Goal: Task Accomplishment & Management: Use online tool/utility

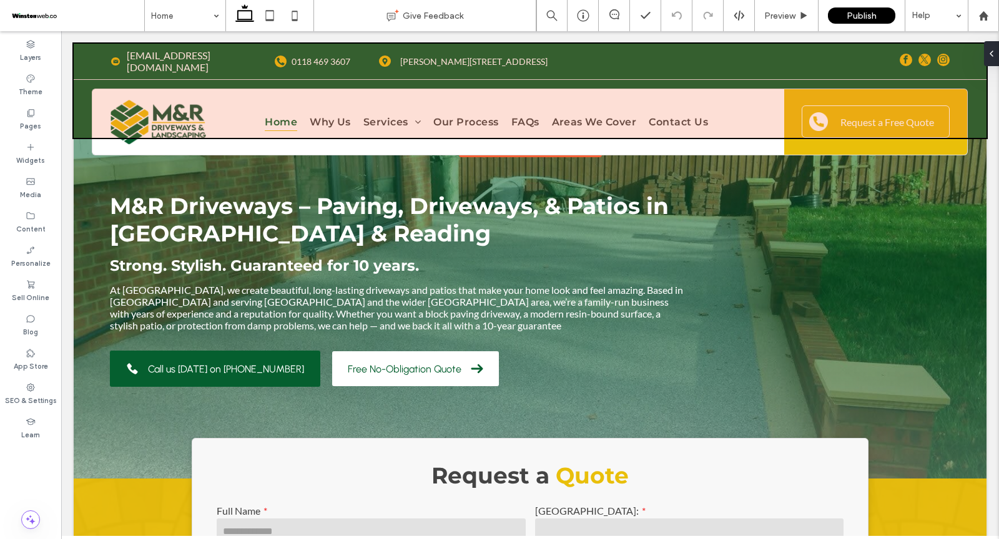
click at [930, 53] on div at bounding box center [530, 91] width 913 height 94
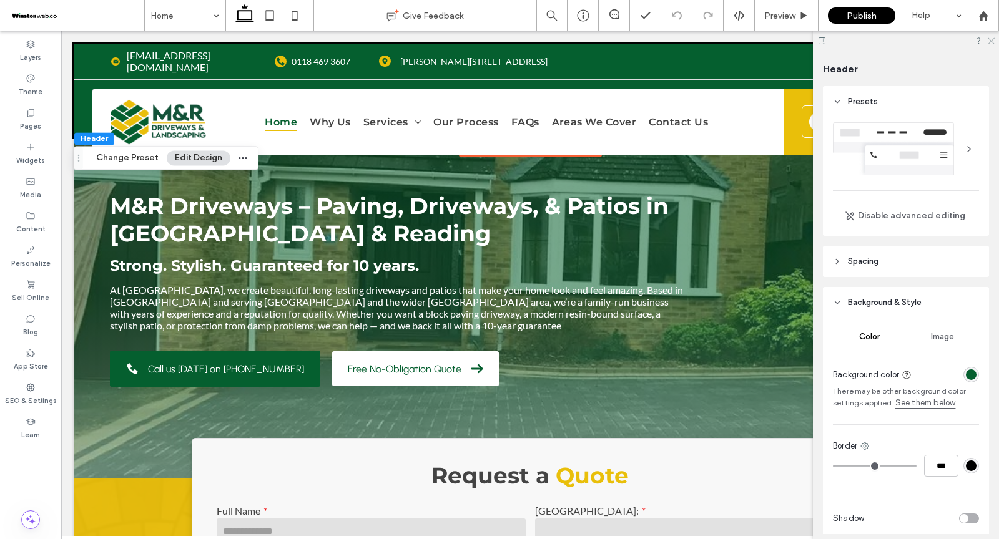
click at [992, 42] on icon at bounding box center [991, 40] width 8 height 8
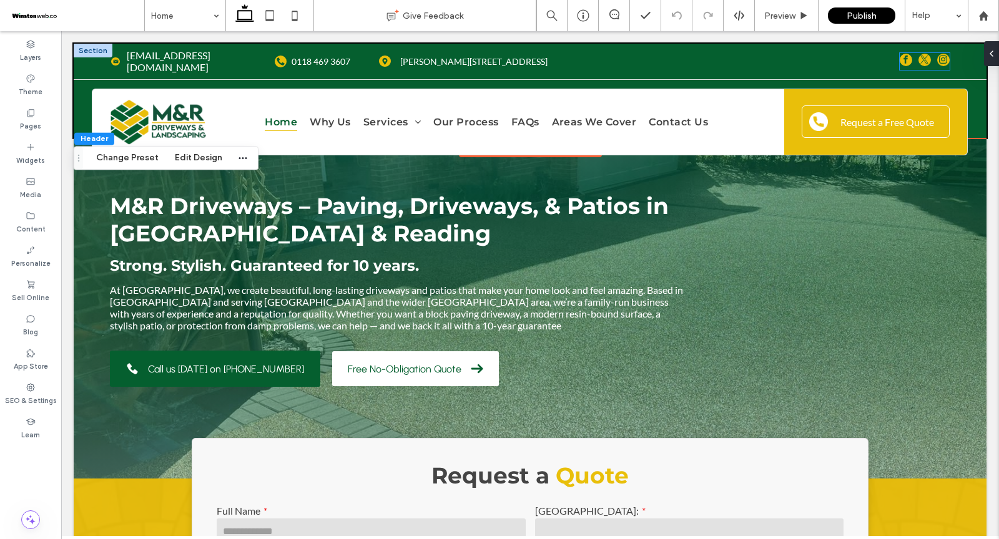
click at [921, 57] on span "twitter" at bounding box center [924, 60] width 12 height 12
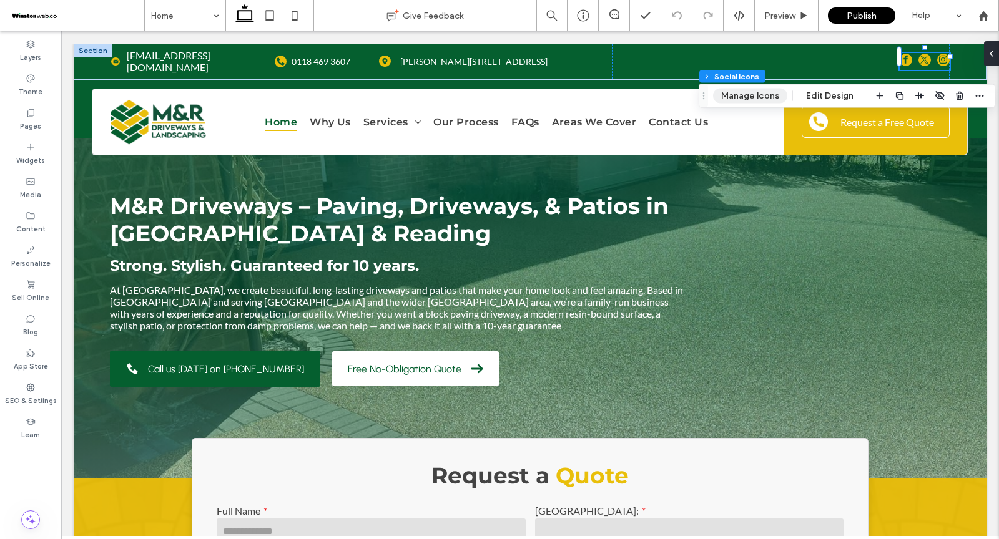
click at [746, 94] on button "Manage Icons" at bounding box center [750, 96] width 74 height 15
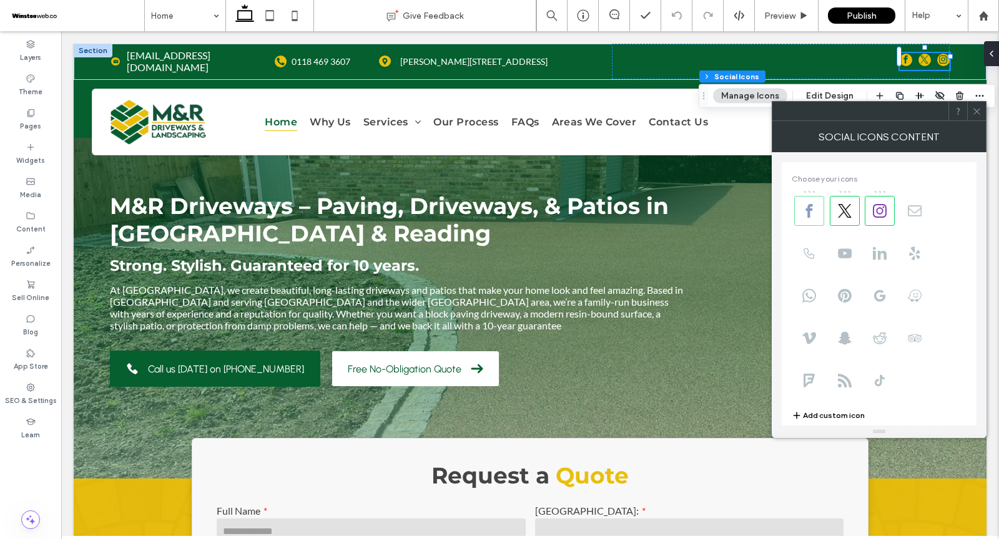
click at [815, 217] on icon at bounding box center [809, 211] width 14 height 14
click at [842, 217] on icon at bounding box center [845, 211] width 14 height 14
click at [893, 215] on span at bounding box center [880, 211] width 30 height 30
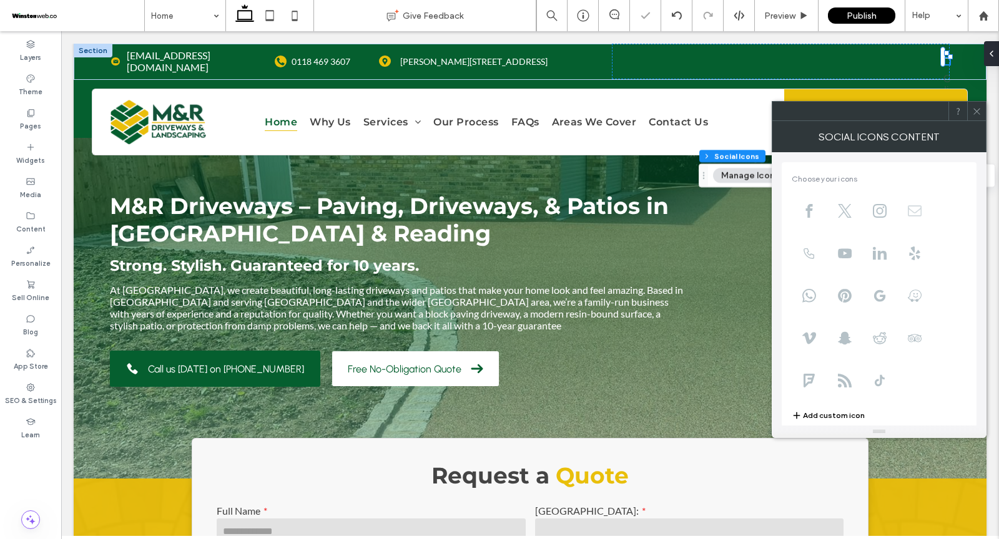
click at [921, 214] on use at bounding box center [915, 210] width 14 height 11
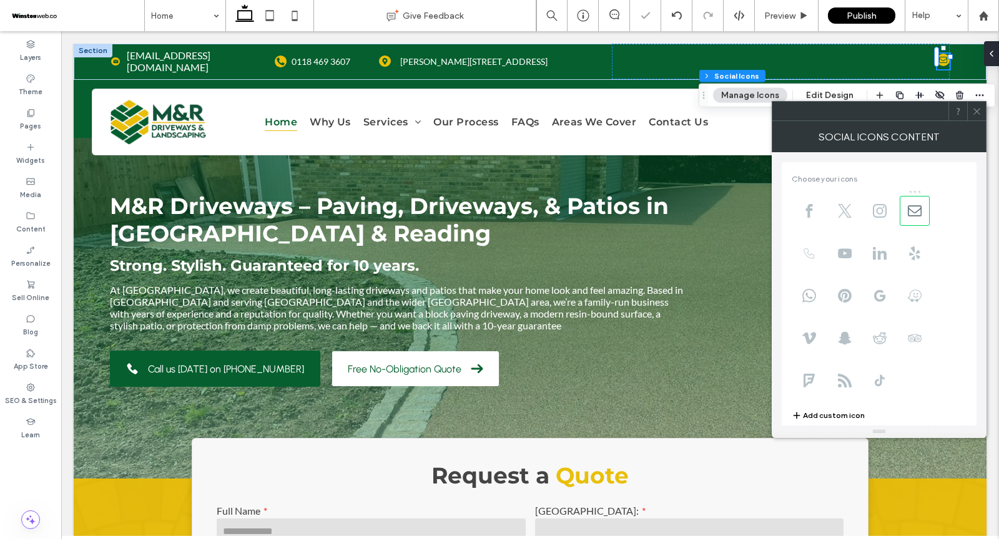
click at [809, 255] on use at bounding box center [809, 254] width 11 height 11
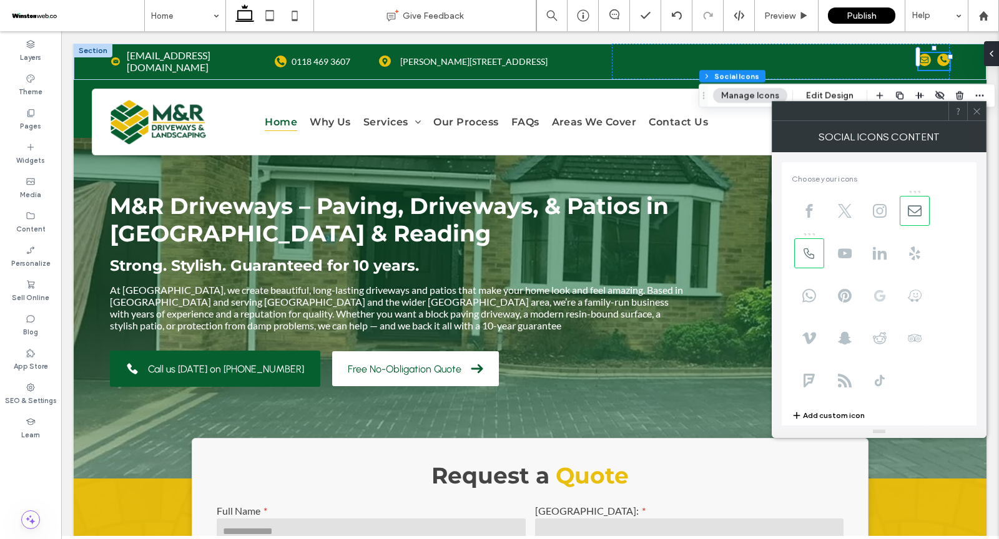
click at [879, 292] on icon at bounding box center [880, 296] width 14 height 14
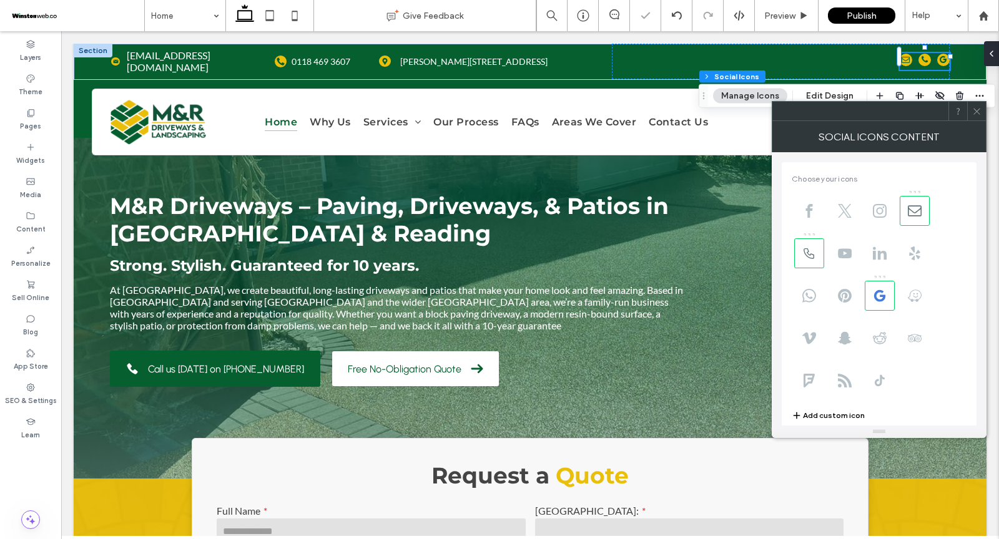
click at [978, 110] on icon at bounding box center [976, 111] width 9 height 9
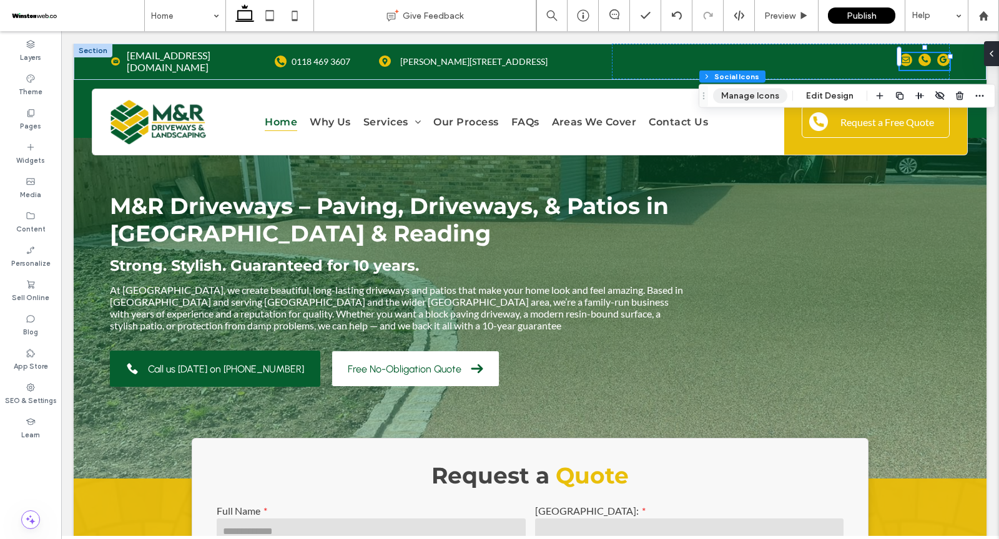
click at [748, 95] on button "Manage Icons" at bounding box center [750, 96] width 74 height 15
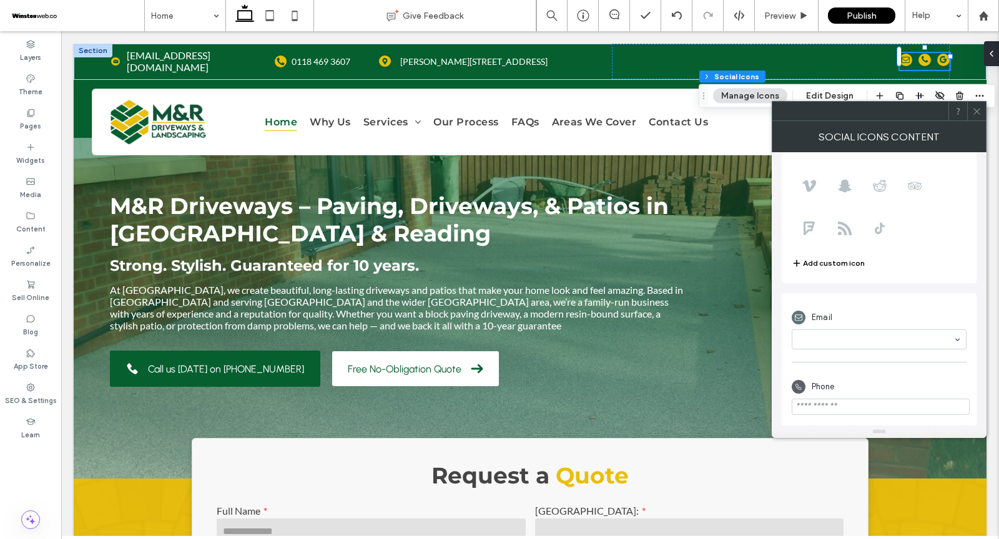
scroll to position [172, 0]
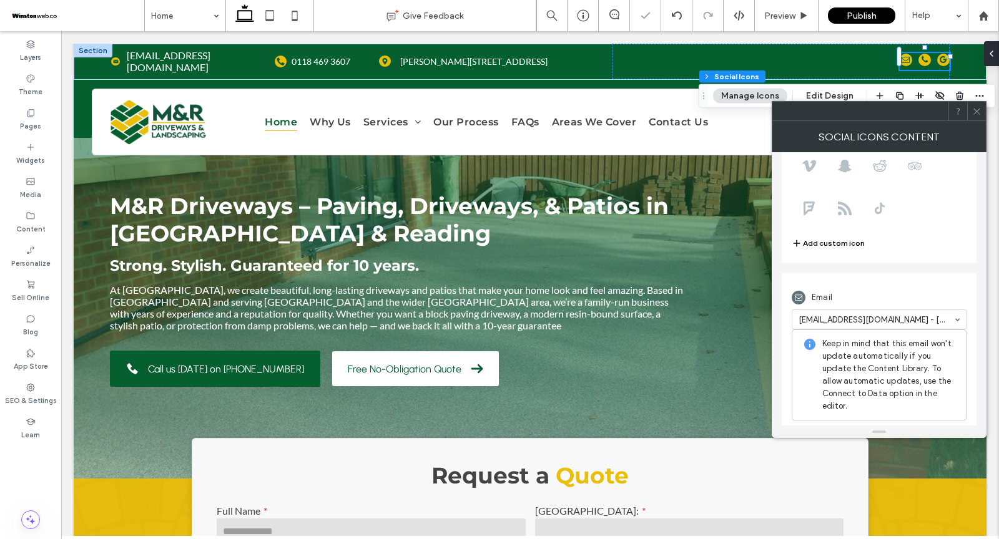
click at [862, 286] on div "Email" at bounding box center [879, 298] width 175 height 24
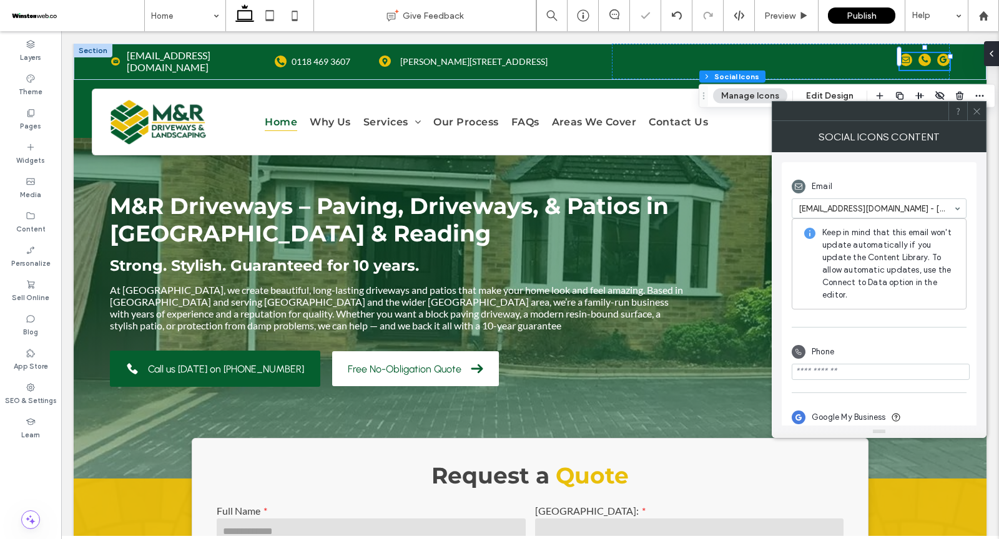
scroll to position [289, 0]
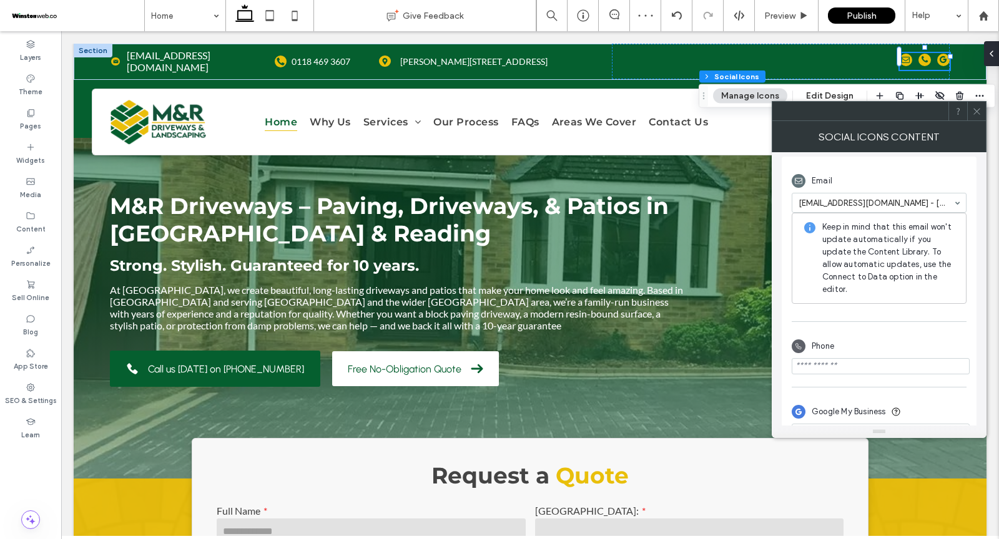
click at [847, 368] on input "phone" at bounding box center [881, 366] width 178 height 16
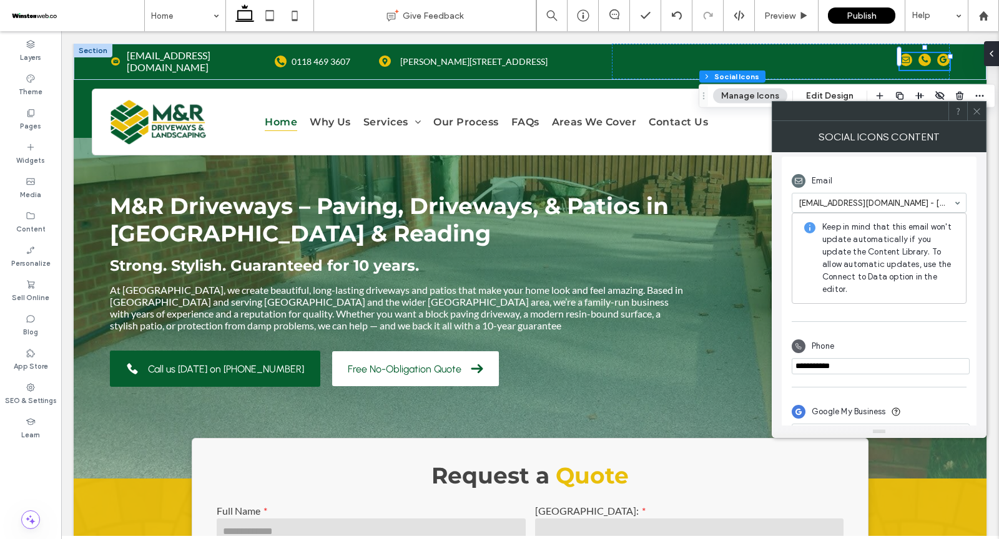
scroll to position [314, 0]
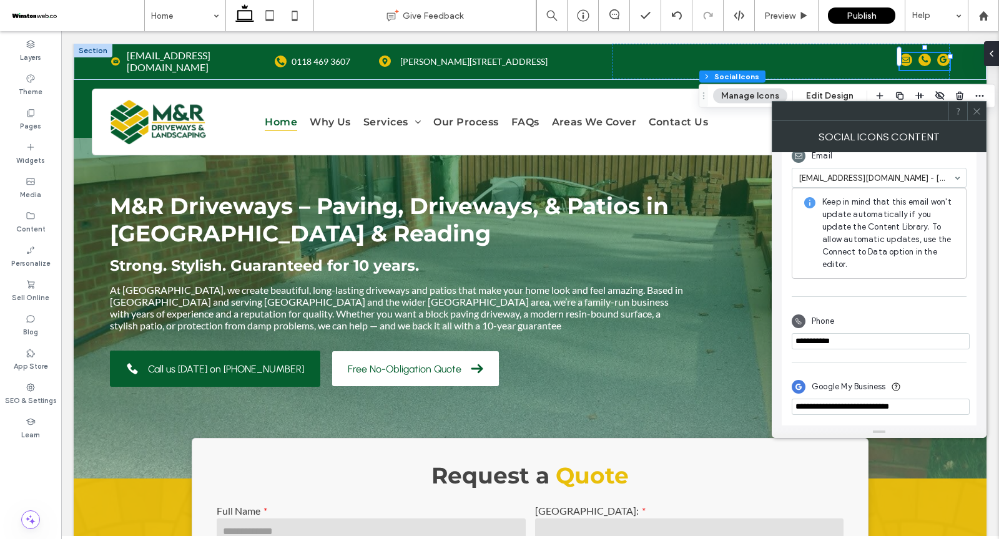
type input "**********"
click at [980, 111] on icon at bounding box center [976, 111] width 9 height 9
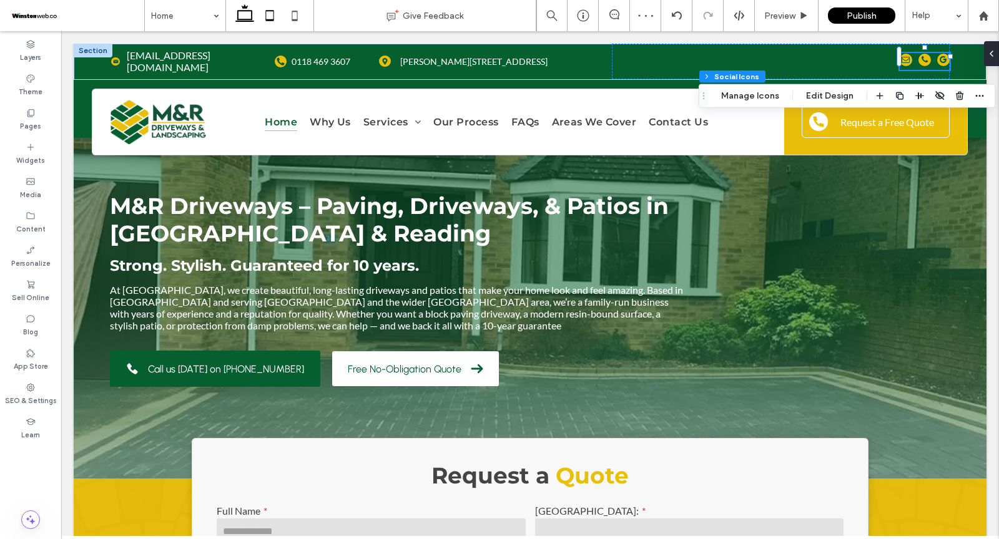
click at [269, 14] on icon at bounding box center [269, 15] width 25 height 25
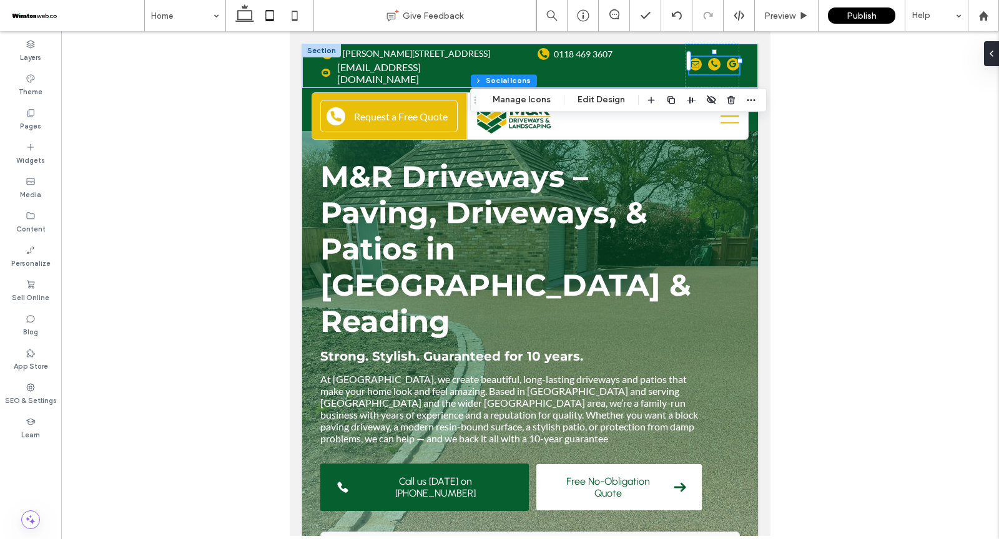
click at [224, 253] on div at bounding box center [530, 283] width 938 height 505
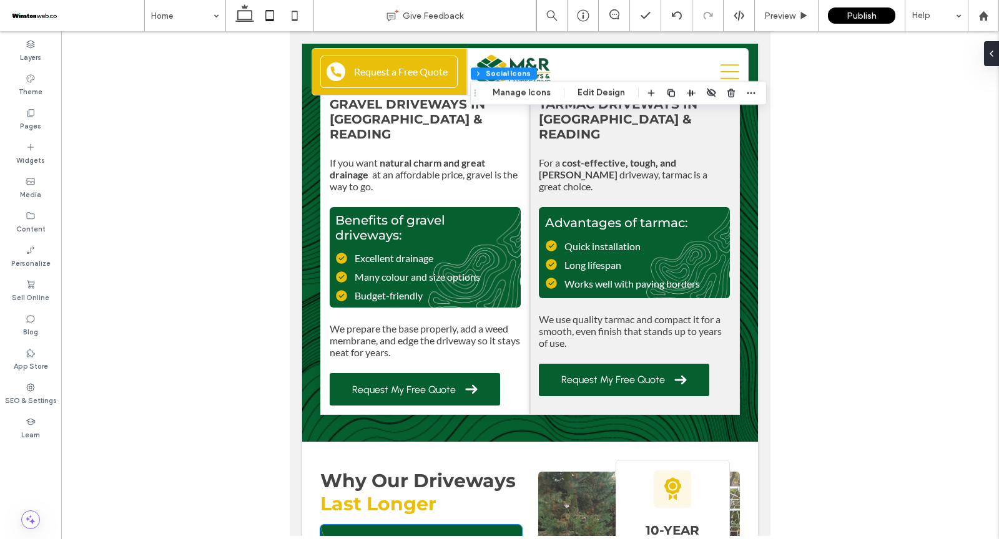
scroll to position [1816, 0]
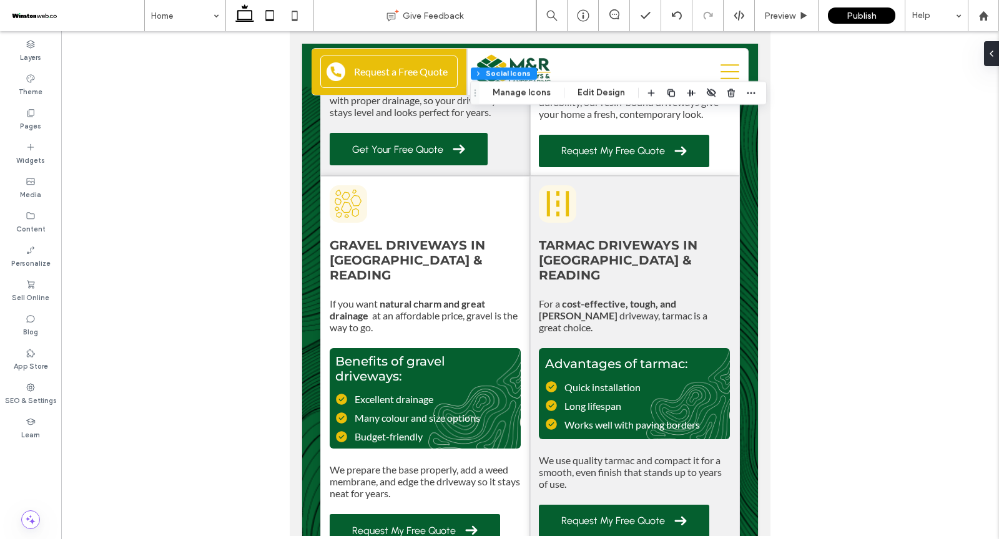
click at [240, 20] on use at bounding box center [244, 12] width 19 height 17
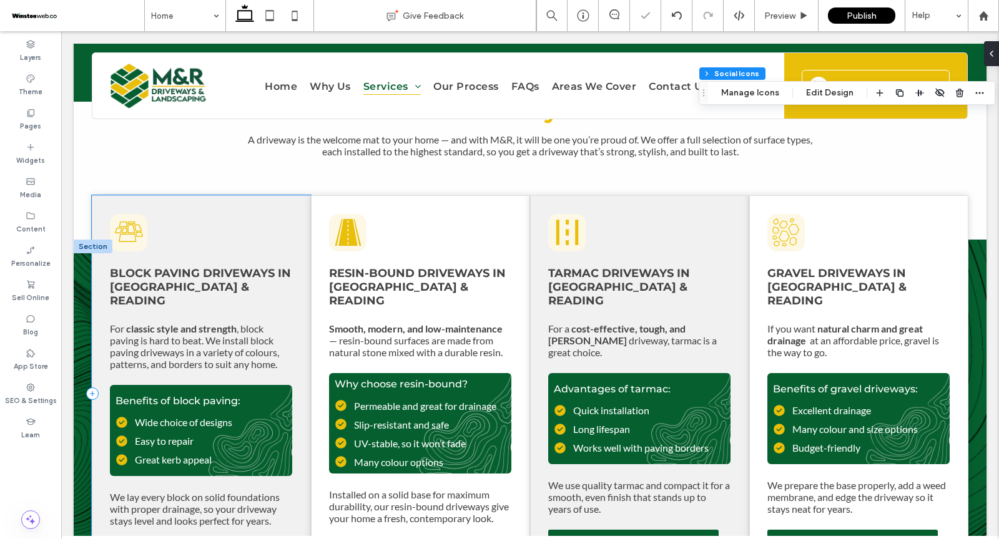
scroll to position [1196, 0]
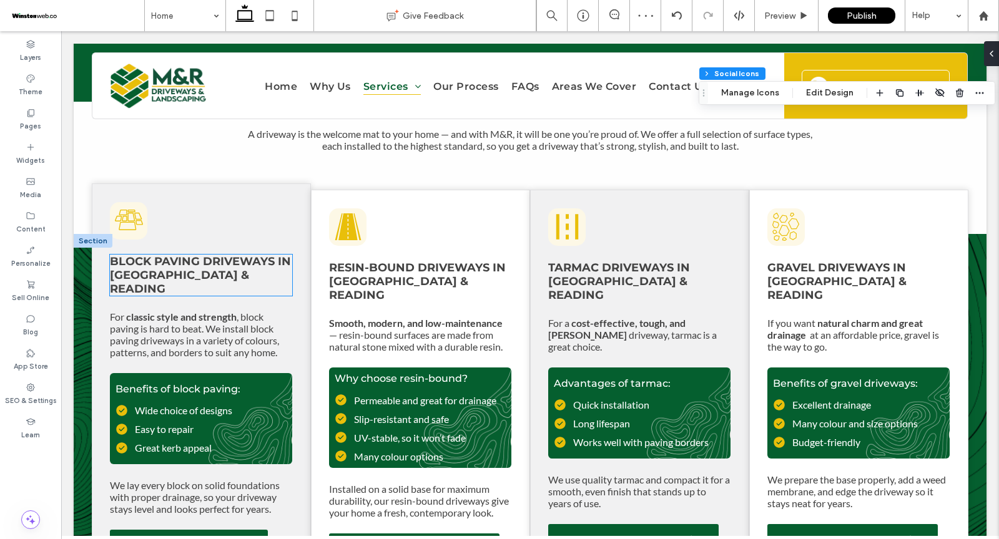
click at [212, 255] on span "Block Paving Driveways in Wokingham & Reading" at bounding box center [200, 275] width 181 height 41
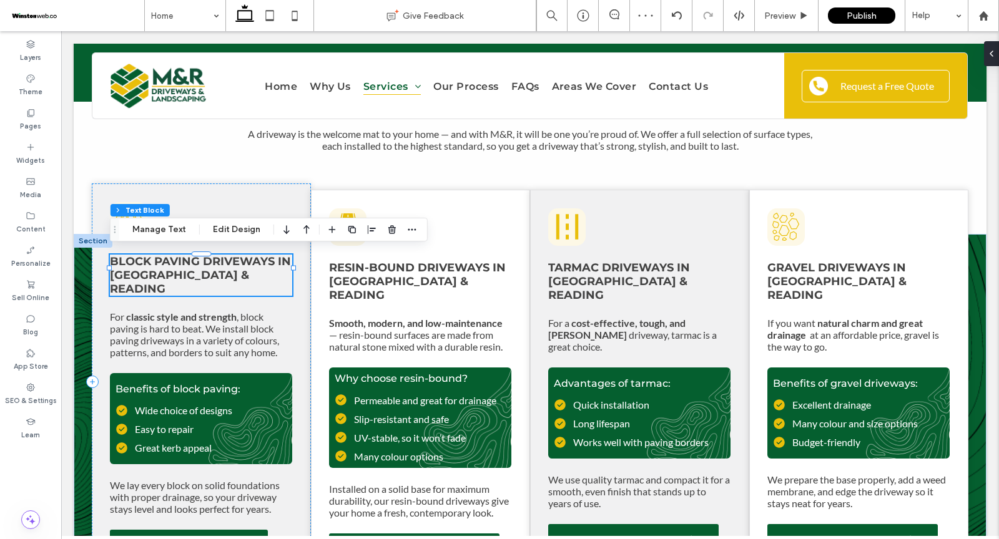
click at [217, 274] on span "Block Paving Driveways in Wokingham & Reading" at bounding box center [200, 275] width 181 height 41
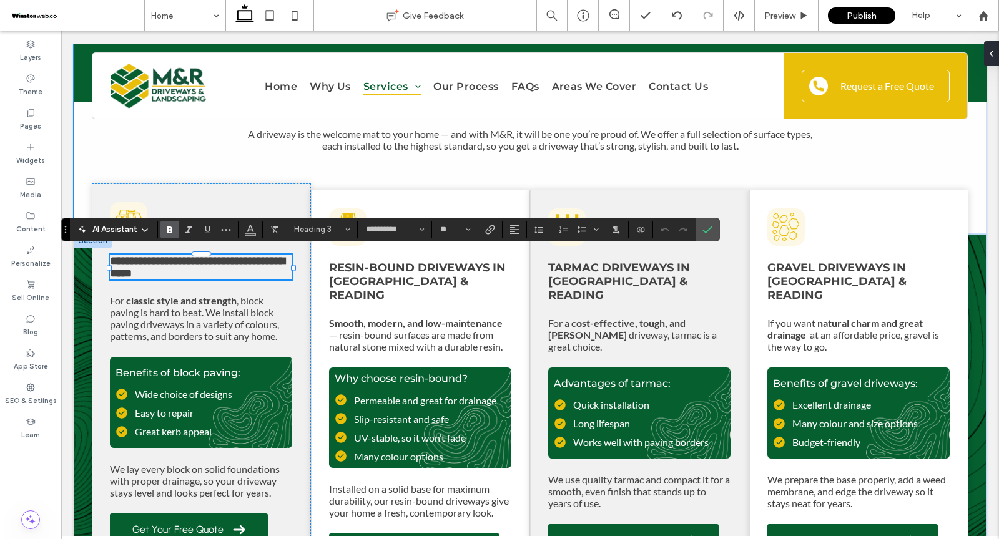
click at [322, 171] on div "Our Driveway Services A driveway is the welcome mat to your home — and with M&R…" at bounding box center [530, 134] width 913 height 197
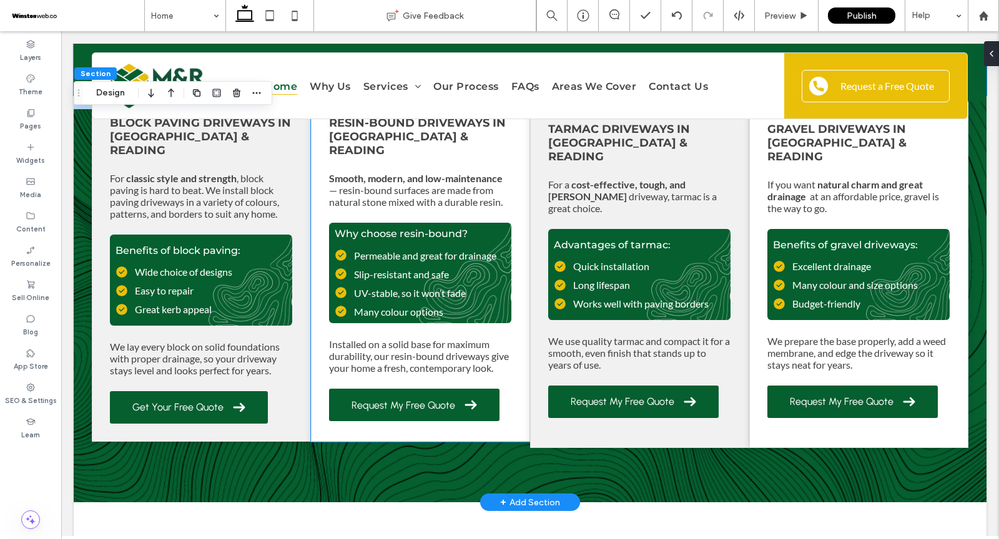
scroll to position [1341, 0]
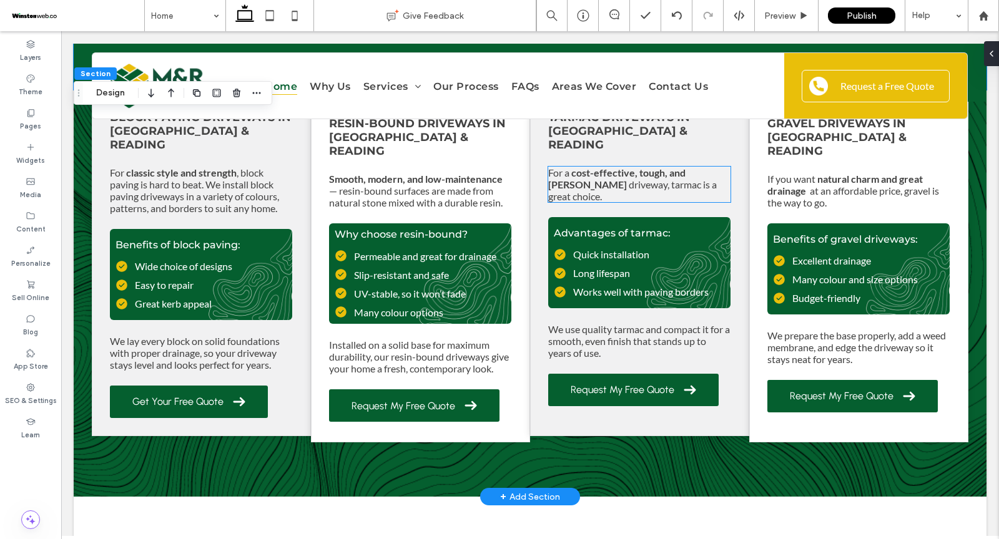
click at [702, 168] on p "For a cost-effective, tough, and tidy driveway, tarmac is a great choice." at bounding box center [639, 185] width 182 height 36
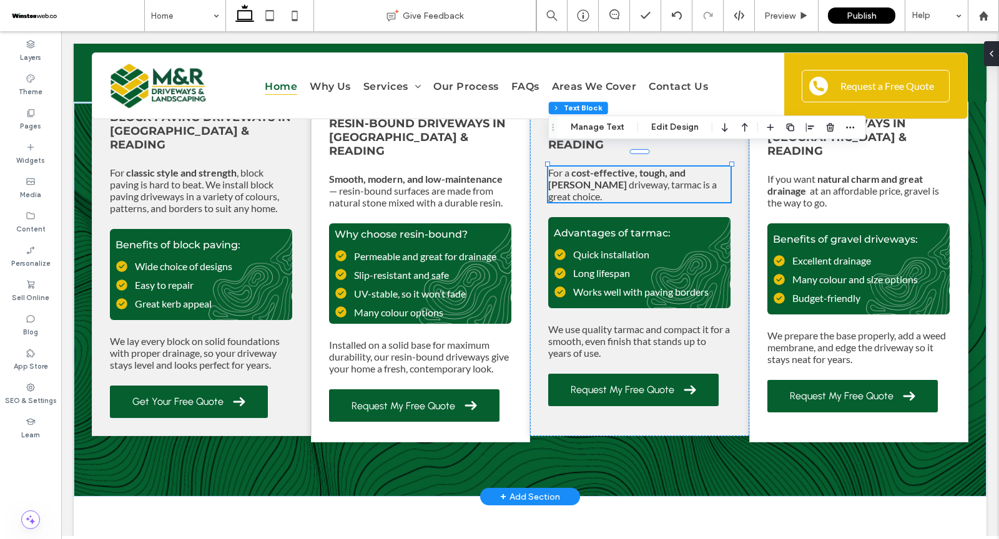
click at [709, 169] on p "For a cost-effective, tough, and tidy driveway, tarmac is a great choice." at bounding box center [639, 185] width 182 height 36
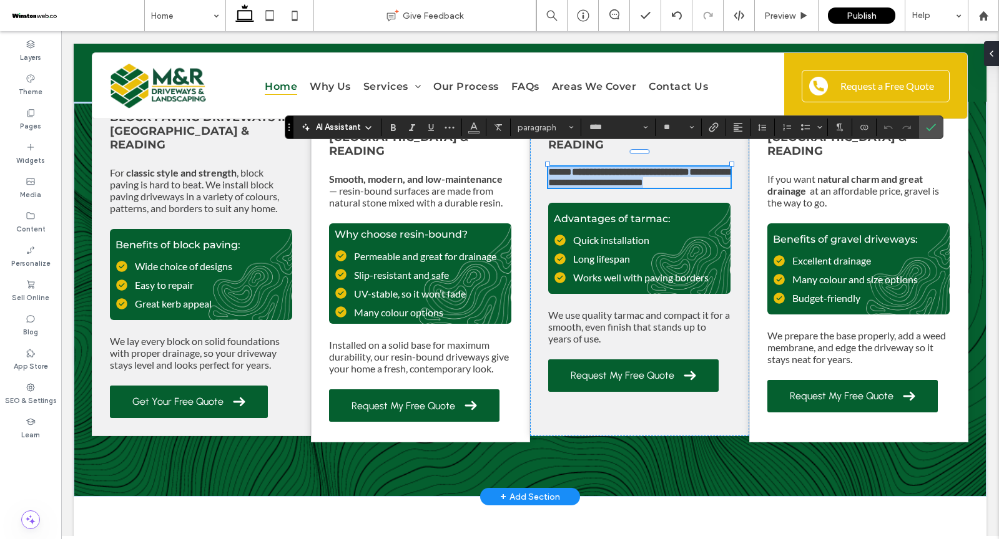
click at [709, 169] on p "**********" at bounding box center [639, 177] width 182 height 21
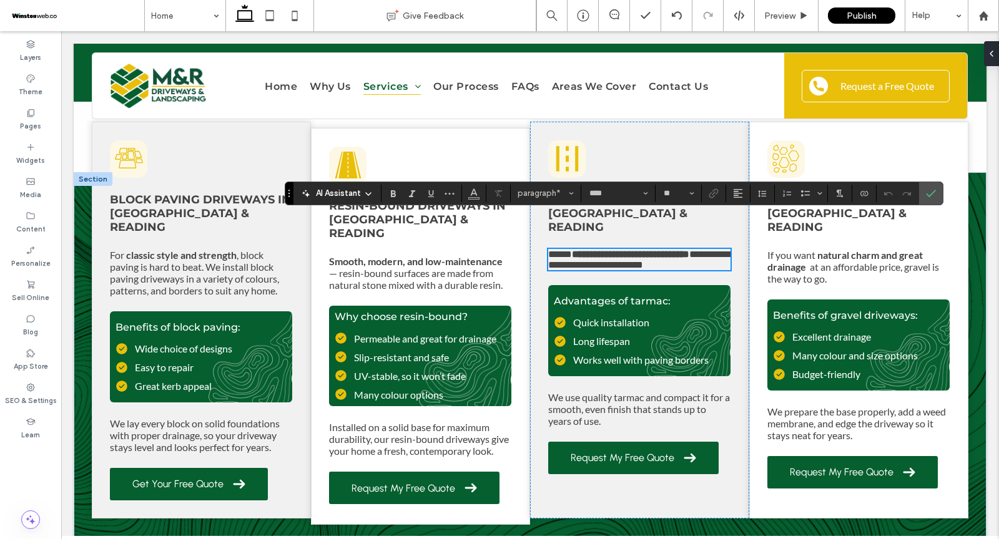
scroll to position [1277, 0]
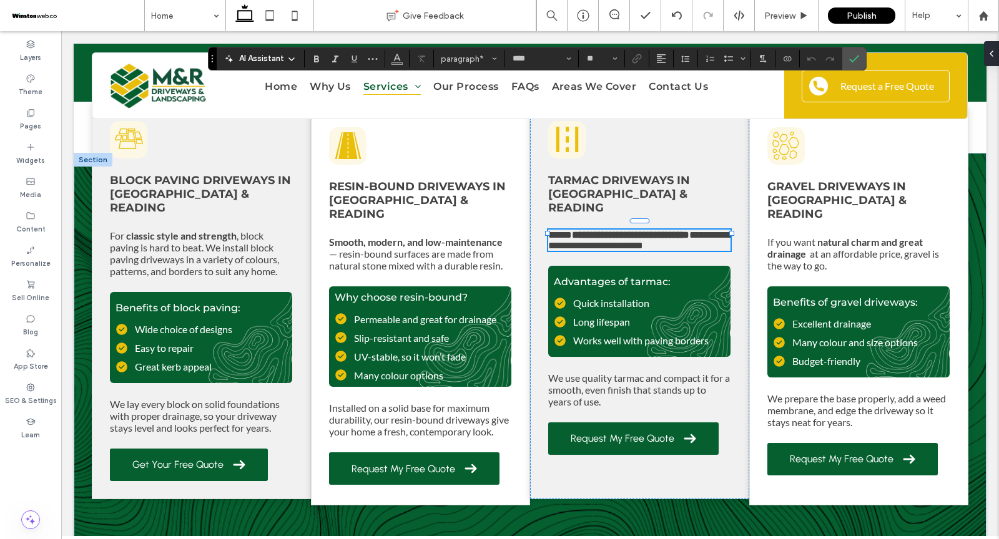
drag, startPoint x: 289, startPoint y: 187, endPoint x: 212, endPoint y: 55, distance: 152.5
click at [212, 55] on icon "Drag" at bounding box center [212, 58] width 2 height 7
click at [702, 230] on p "**********" at bounding box center [639, 240] width 182 height 21
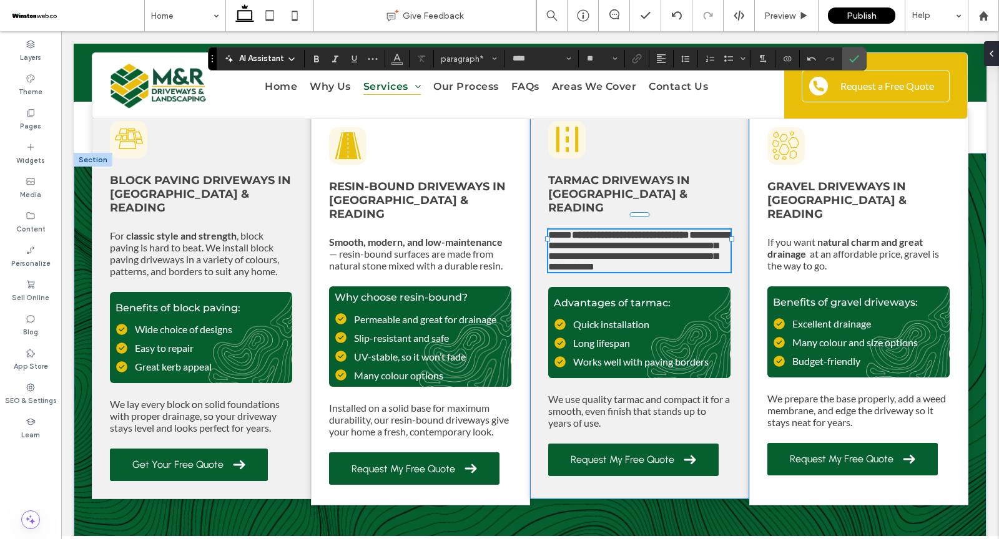
click at [741, 308] on div "**********" at bounding box center [639, 300] width 219 height 396
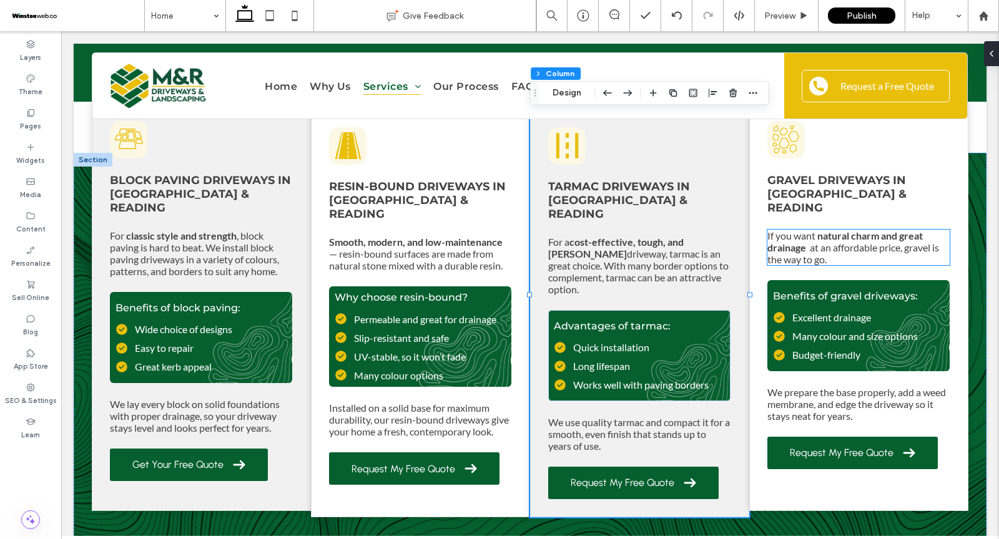
click at [849, 244] on p "If you want natural charm and great drainage at an affordable price, gravel is …" at bounding box center [858, 248] width 182 height 36
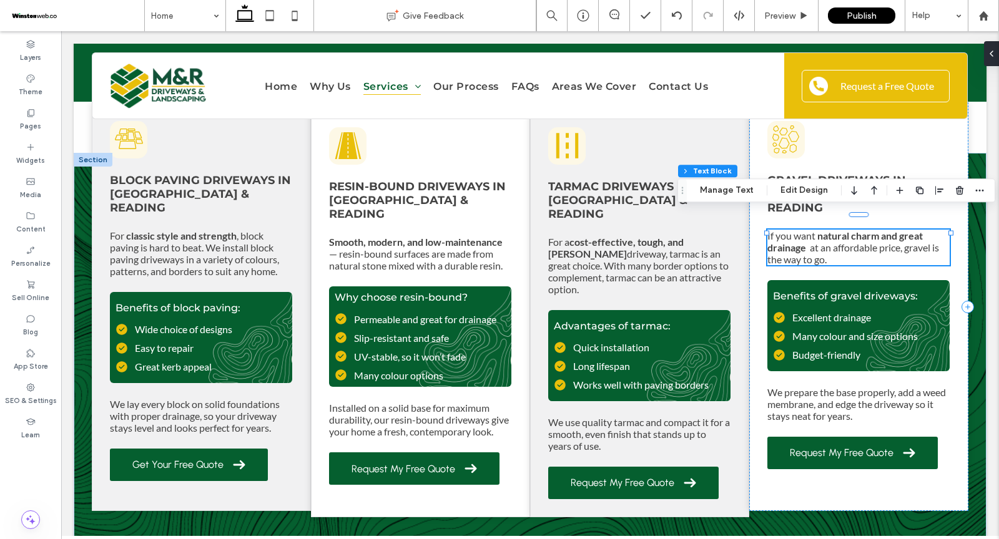
click at [849, 244] on p "If you want natural charm and great drainage at an affordable price, gravel is …" at bounding box center [858, 248] width 182 height 36
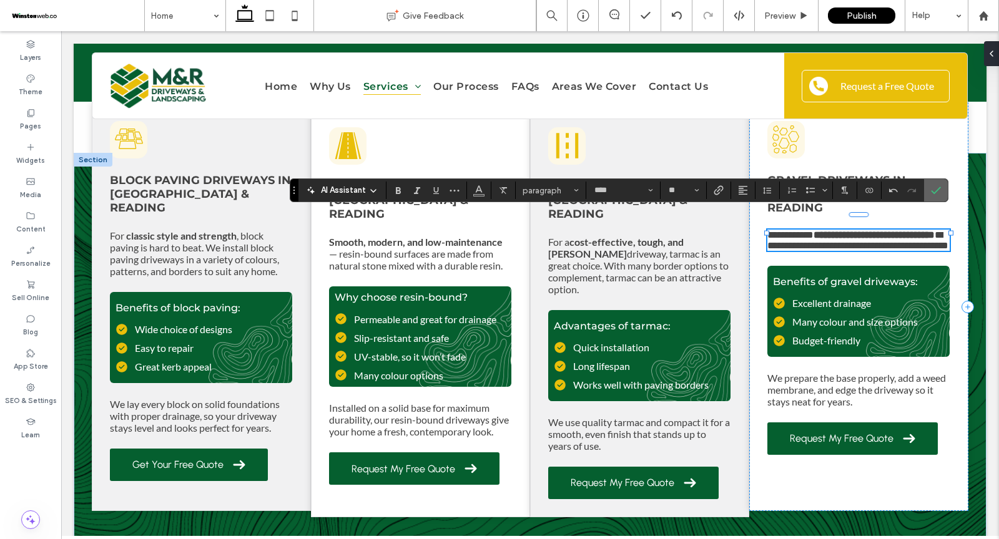
click at [936, 187] on use "Confirm" at bounding box center [937, 190] width 10 height 7
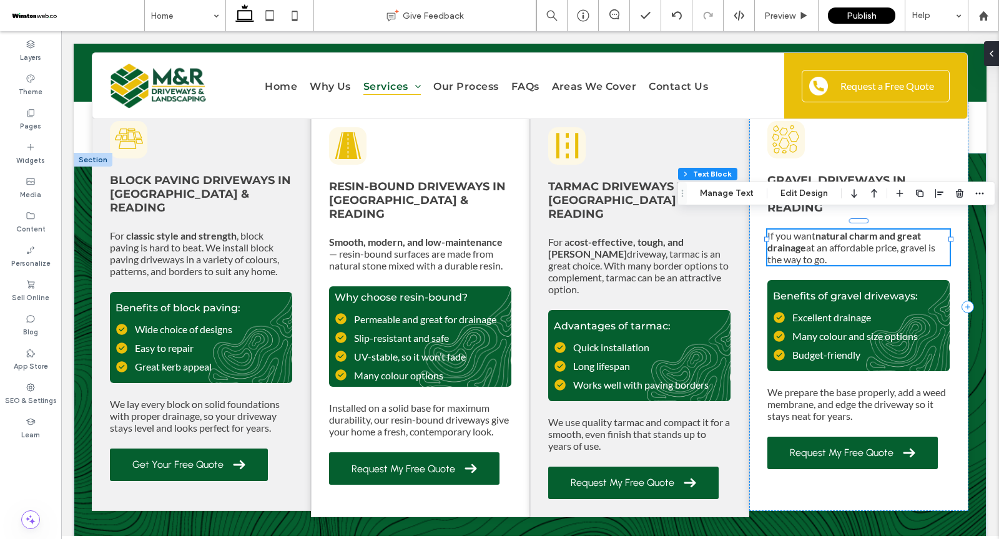
click at [850, 242] on p "If you want natural charm and great drainage at an affordable price, gravel is …" at bounding box center [858, 248] width 182 height 36
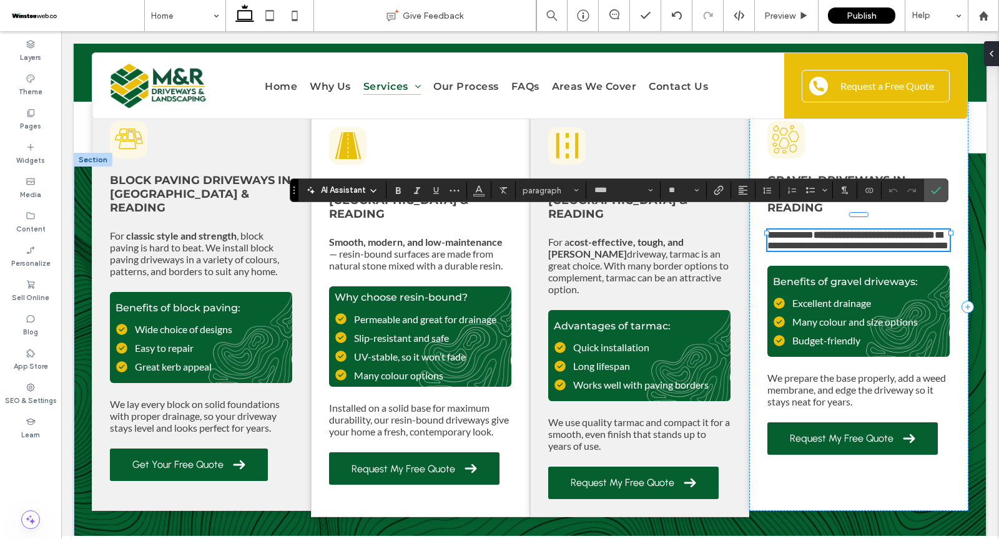
click at [850, 242] on p "**********" at bounding box center [858, 240] width 182 height 21
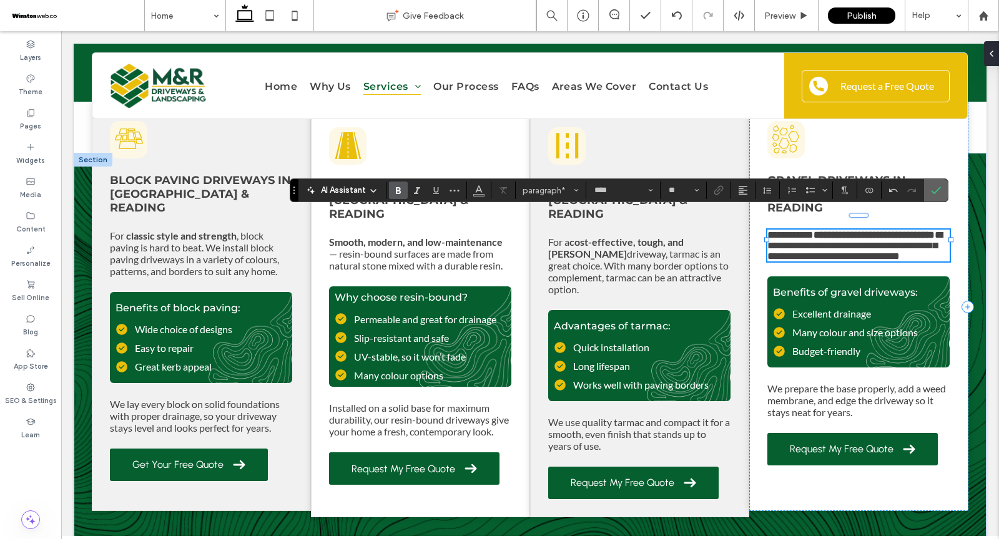
click at [931, 189] on icon "Confirm" at bounding box center [936, 190] width 10 height 10
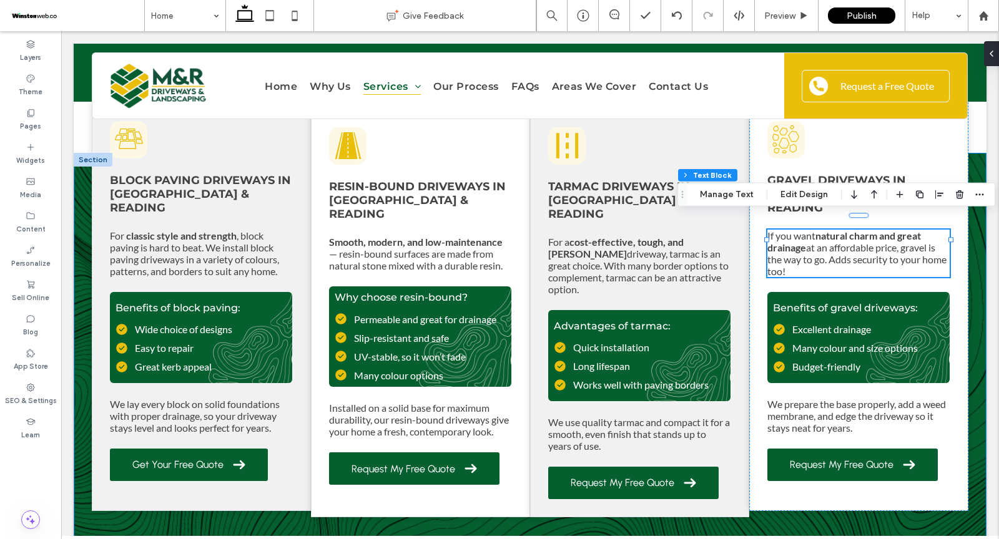
click at [977, 158] on div "Block Paving Driveways in Wokingham & Reading For classic style and strength , …" at bounding box center [530, 363] width 913 height 420
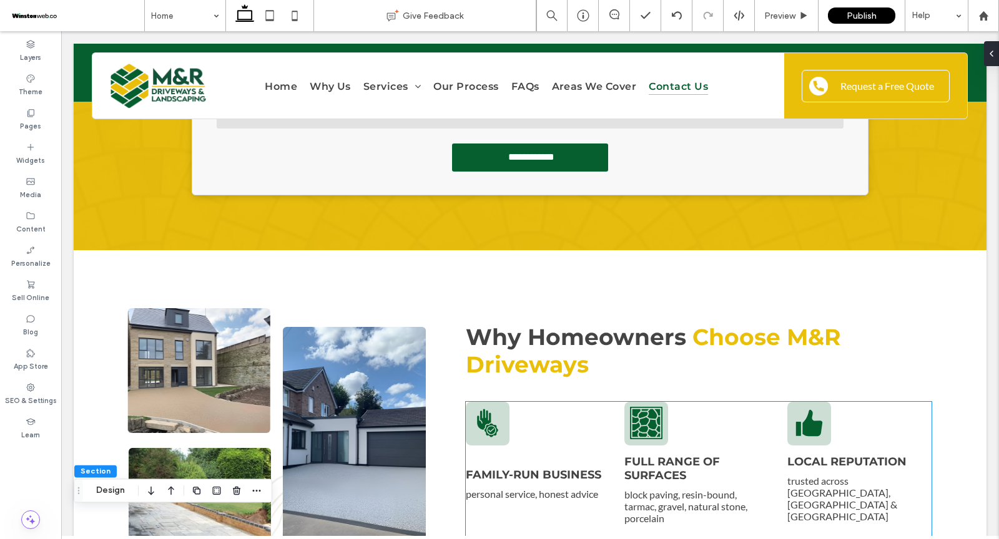
scroll to position [0, 0]
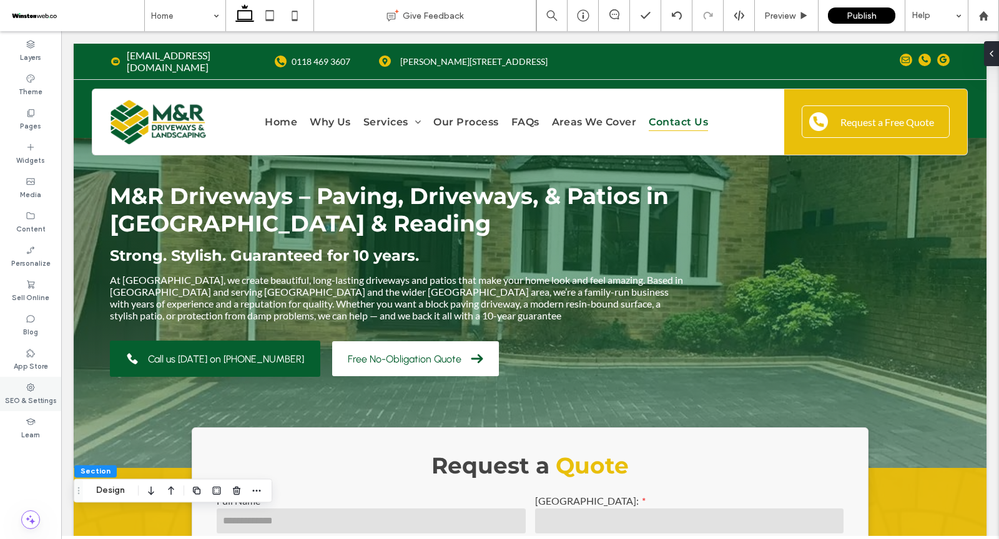
click at [25, 395] on label "SEO & Settings" at bounding box center [31, 400] width 52 height 14
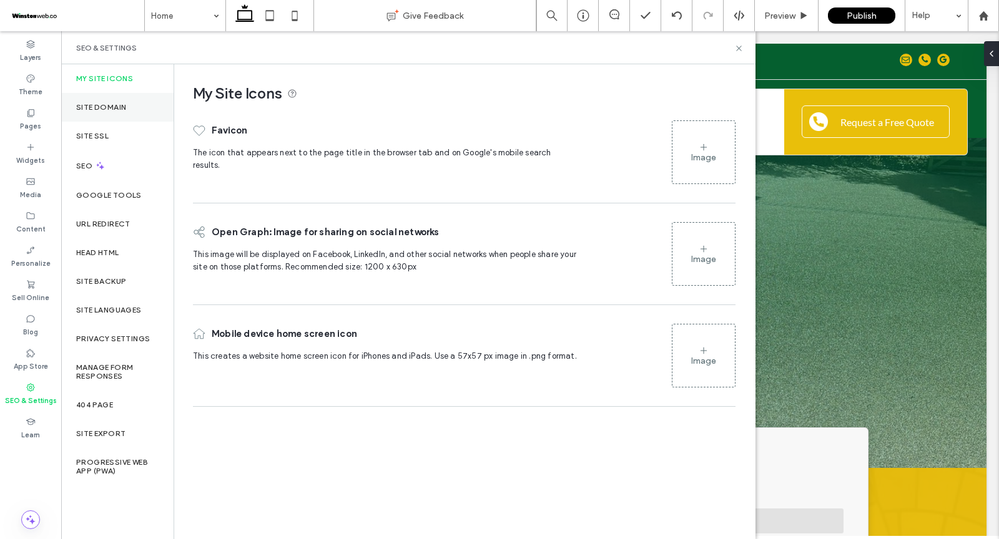
click at [107, 107] on label "Site Domain" at bounding box center [101, 107] width 50 height 9
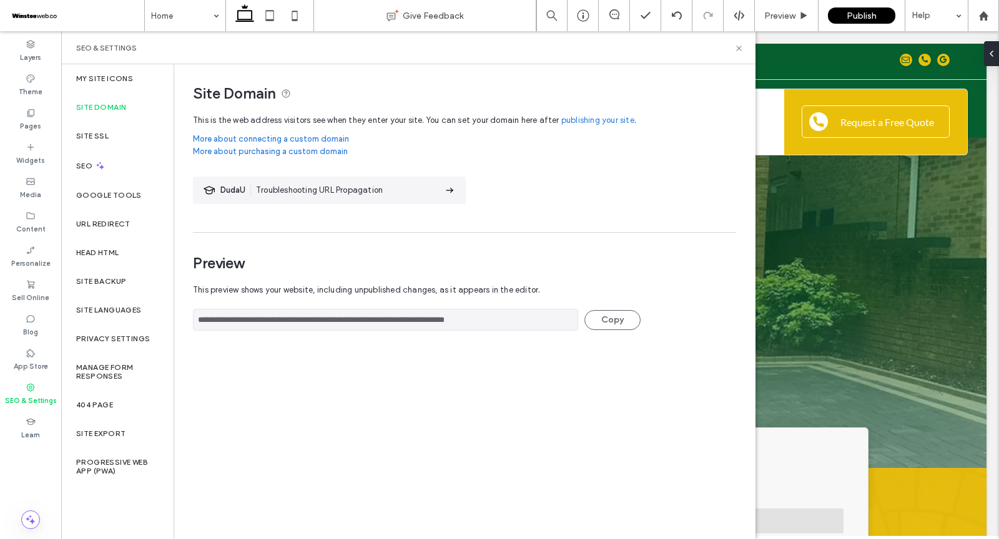
click at [742, 41] on div "SEO & Settings" at bounding box center [408, 47] width 694 height 33
click at [738, 46] on icon at bounding box center [738, 48] width 9 height 9
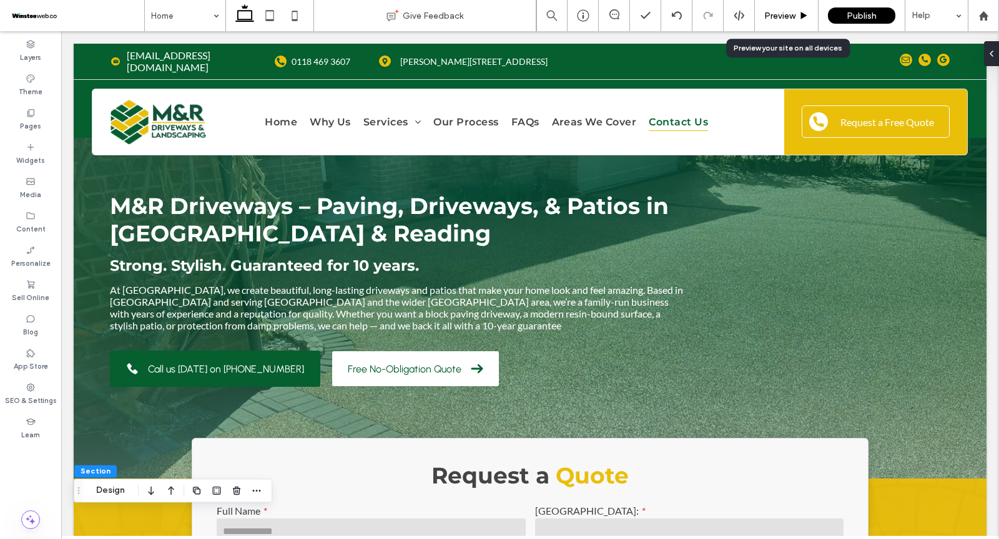
click at [782, 16] on span "Preview" at bounding box center [779, 16] width 31 height 11
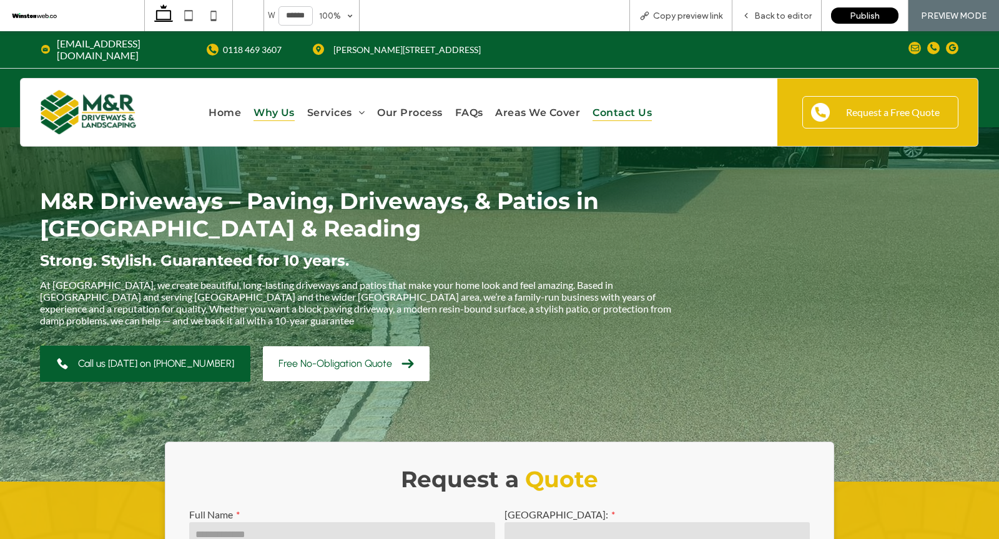
click at [267, 104] on span "Why Us" at bounding box center [274, 112] width 41 height 17
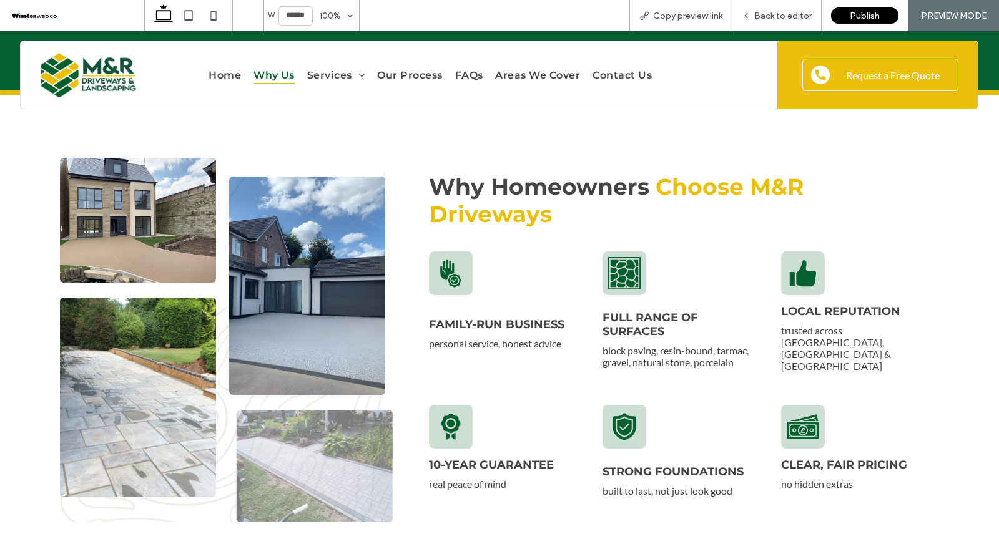
scroll to position [669, 0]
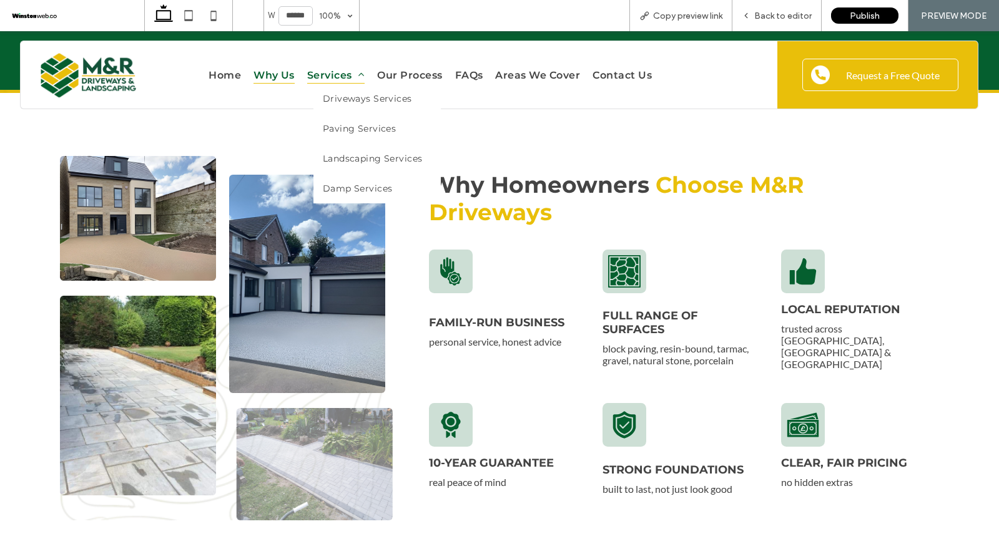
click at [325, 78] on span "Services" at bounding box center [335, 74] width 57 height 17
click at [336, 97] on span "Driveways Services" at bounding box center [367, 98] width 89 height 11
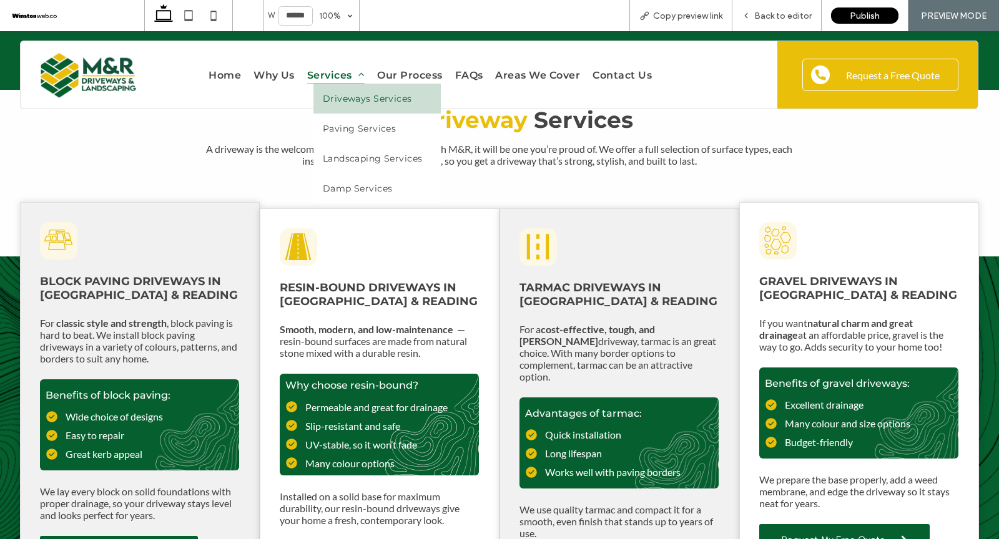
scroll to position [1218, 0]
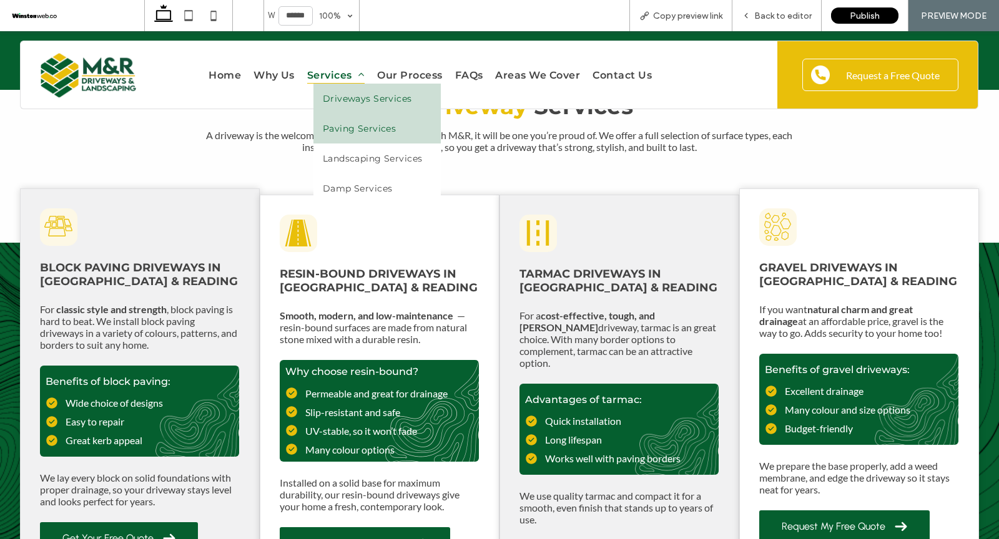
click at [370, 123] on span "Paving Services" at bounding box center [359, 128] width 73 height 11
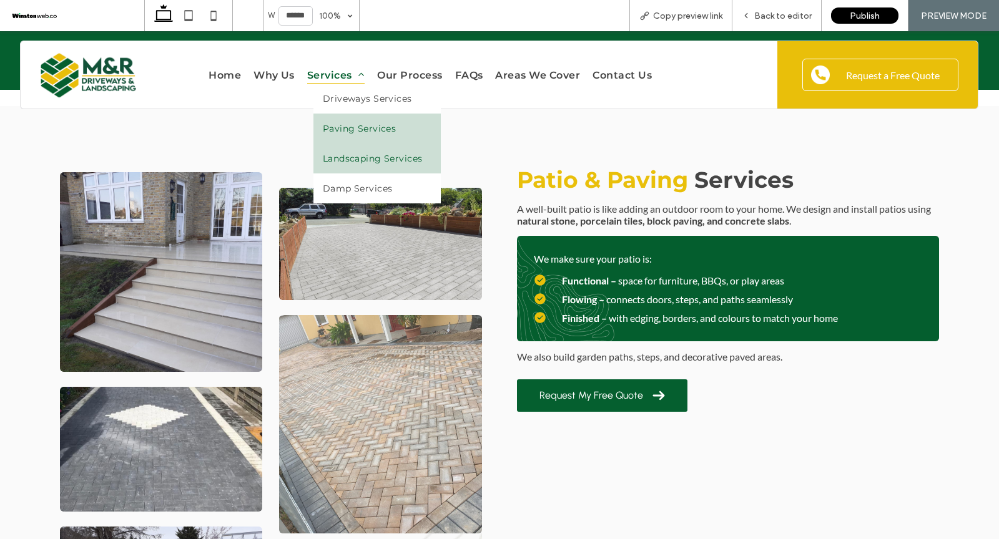
click at [368, 153] on span "Landscaping Services" at bounding box center [372, 158] width 99 height 11
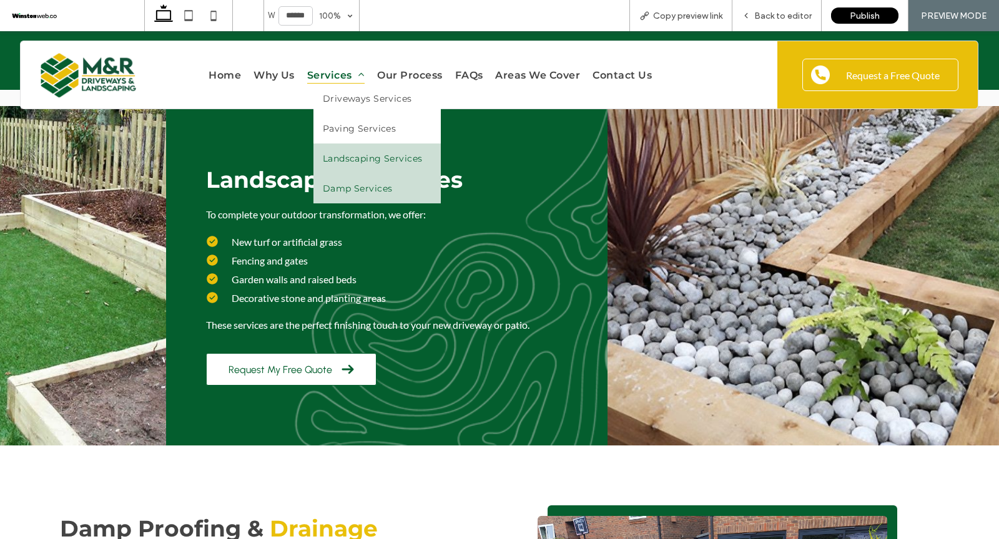
click at [367, 184] on span "Damp Services" at bounding box center [357, 188] width 69 height 11
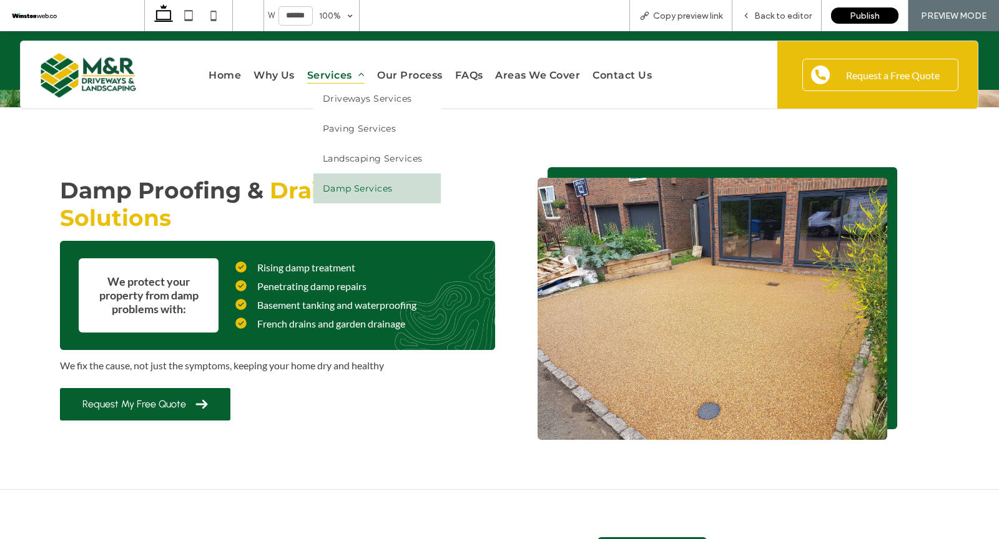
scroll to position [3334, 0]
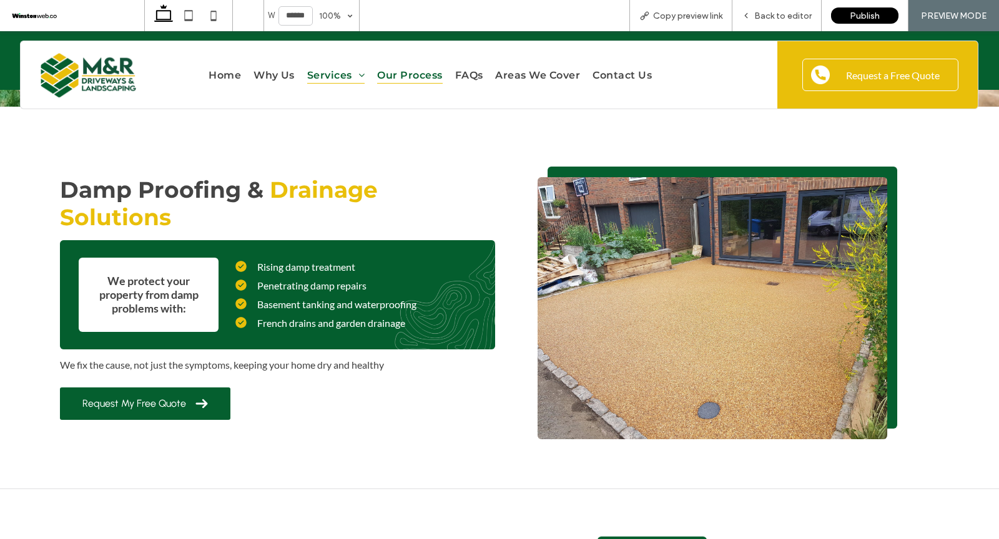
click at [425, 79] on span "Our Process" at bounding box center [409, 74] width 65 height 17
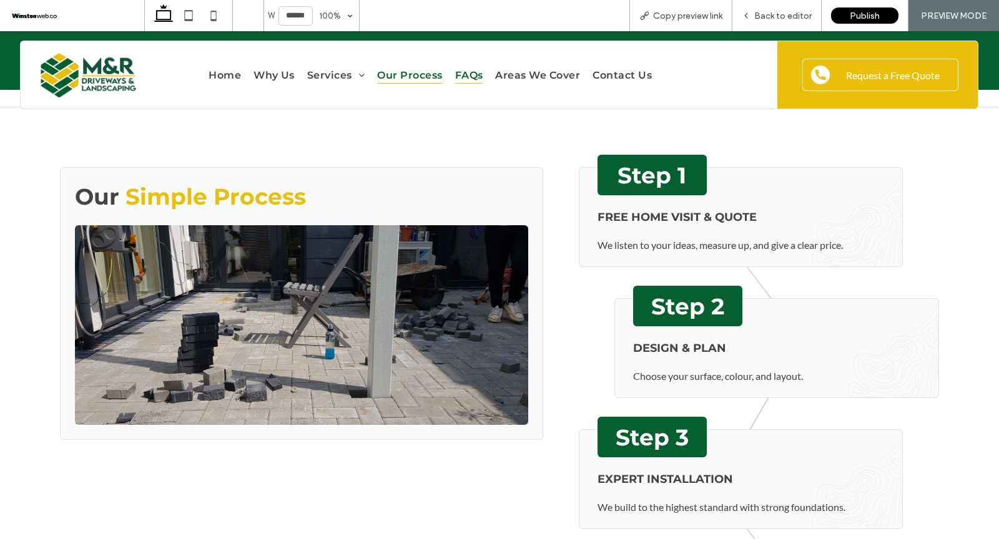
click at [468, 72] on span "FAQs" at bounding box center [469, 74] width 28 height 17
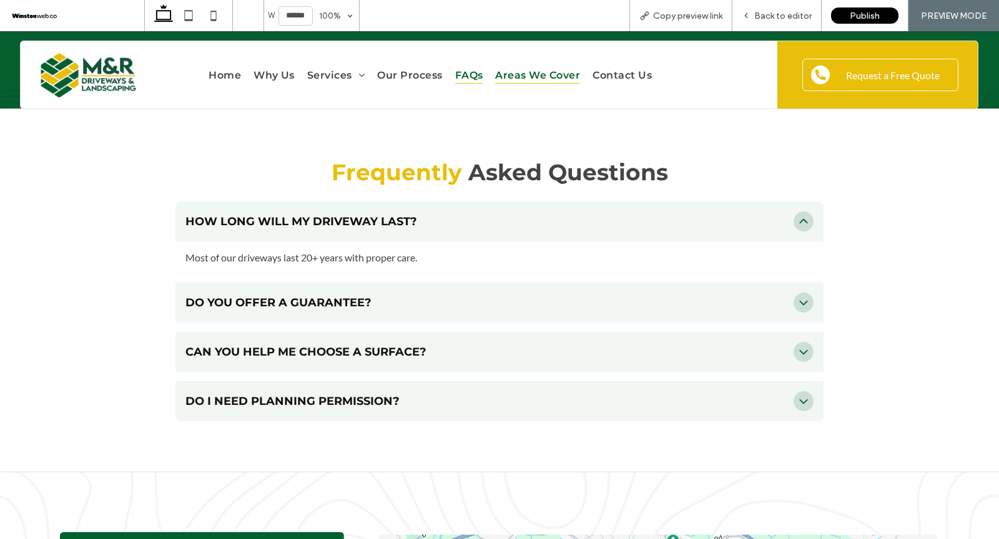
click at [508, 73] on span "Areas We Cover" at bounding box center [537, 74] width 85 height 17
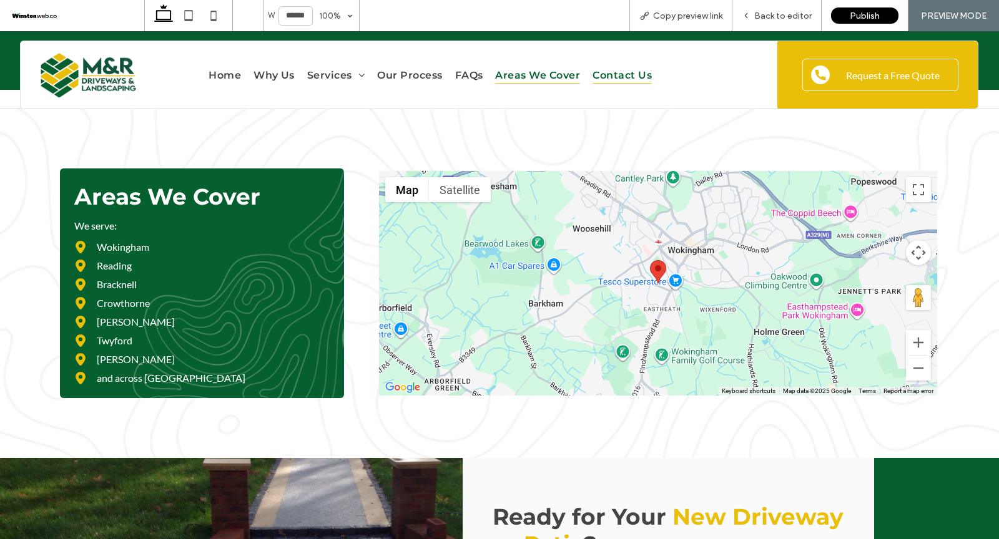
click at [605, 71] on span "Contact Us" at bounding box center [622, 74] width 59 height 17
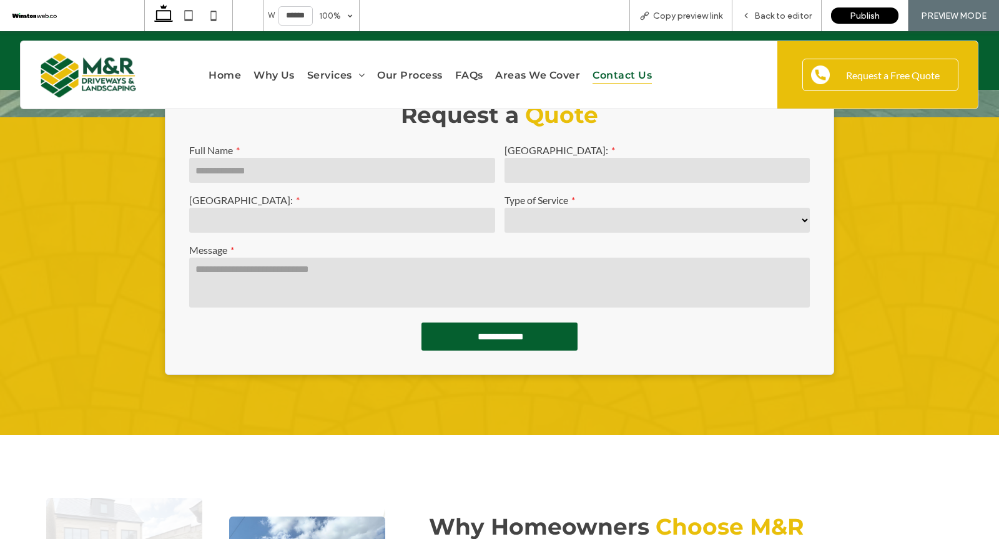
scroll to position [313, 0]
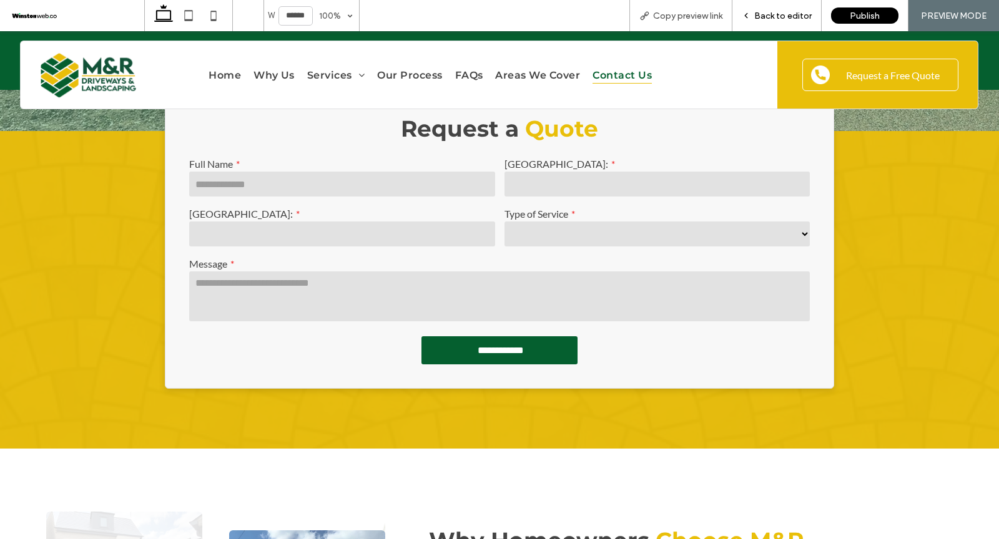
click at [761, 9] on div "Back to editor" at bounding box center [776, 15] width 89 height 31
click at [777, 12] on span "Back to editor" at bounding box center [782, 16] width 57 height 11
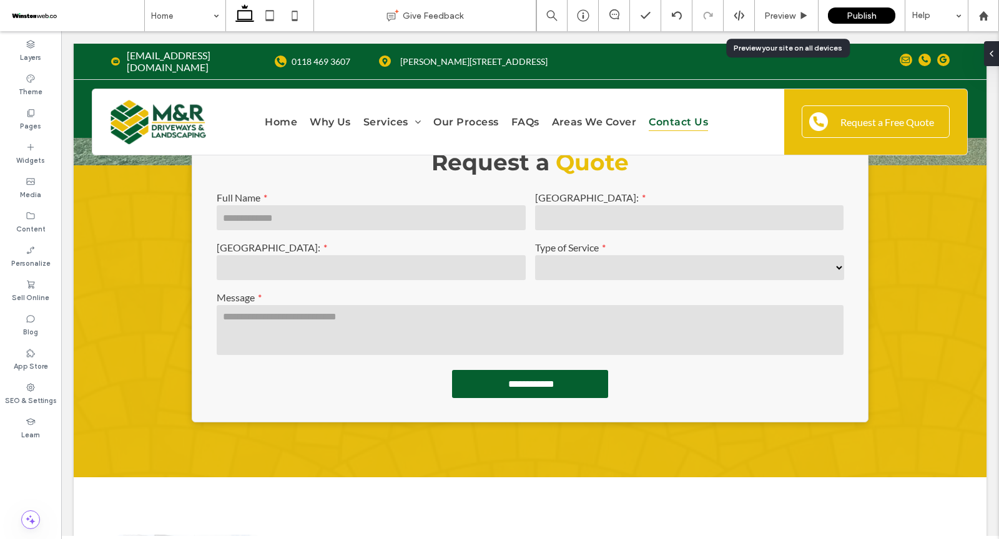
scroll to position [313, 0]
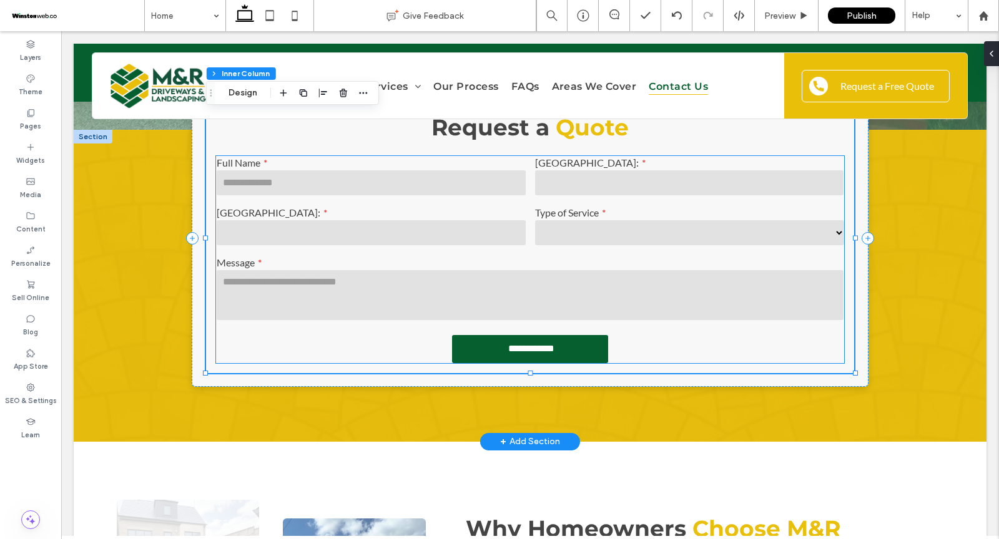
click at [586, 203] on div "**********" at bounding box center [689, 227] width 318 height 50
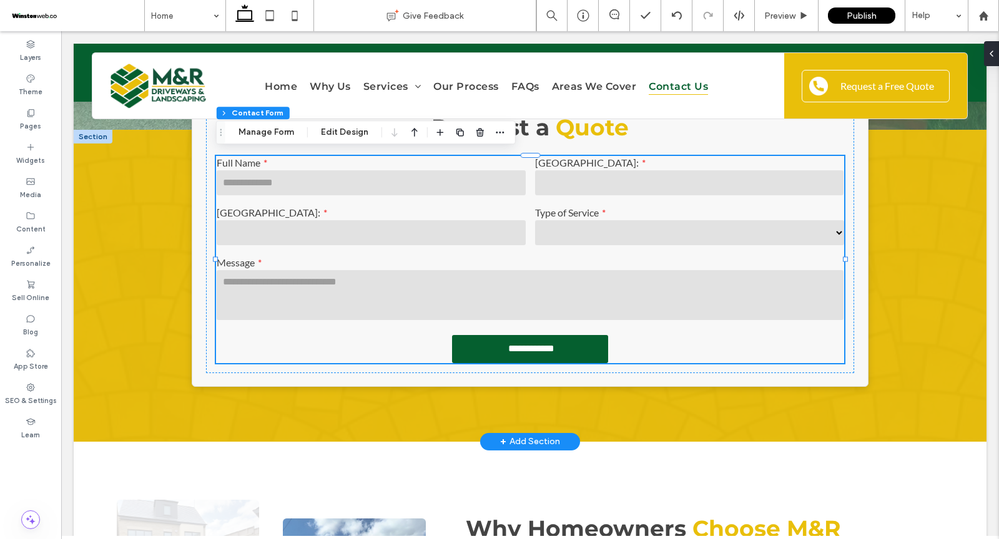
type input "*"
type input "***"
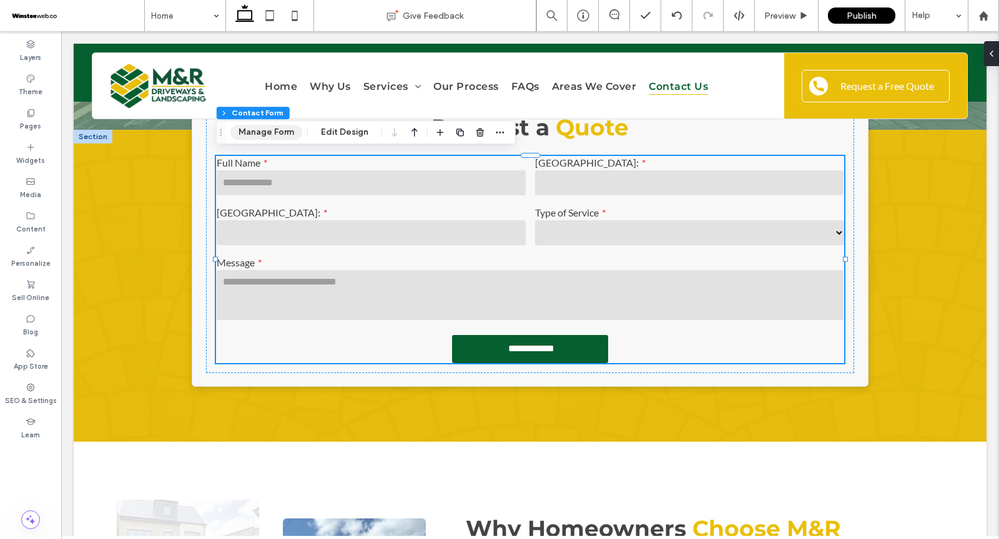
click at [261, 134] on button "Manage Form" at bounding box center [266, 132] width 72 height 15
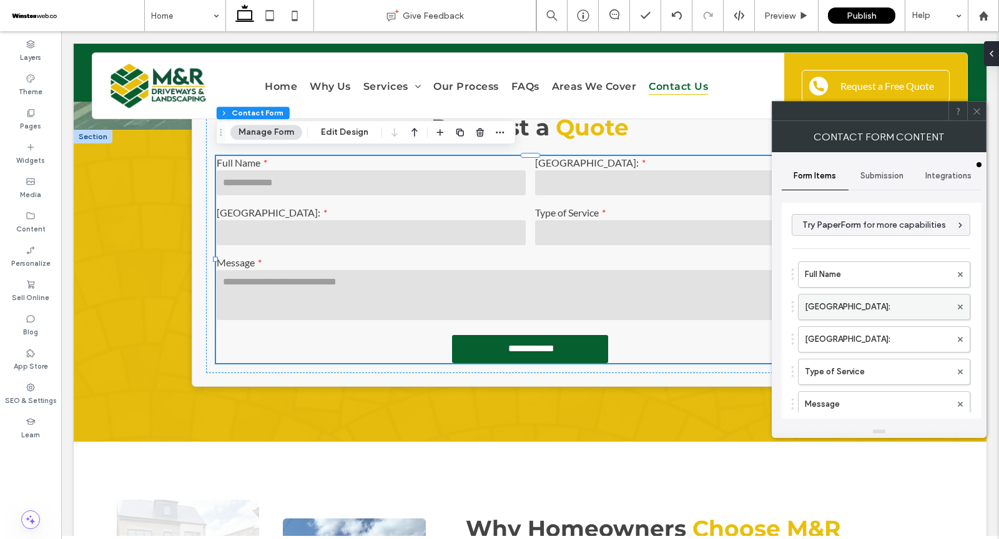
click at [820, 305] on label "New Field:" at bounding box center [878, 307] width 146 height 25
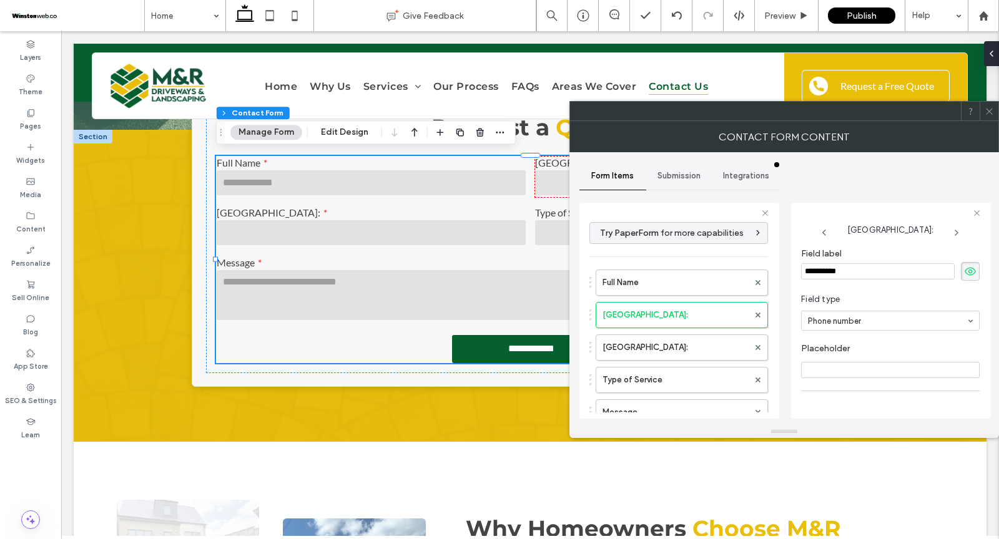
drag, startPoint x: 847, startPoint y: 268, endPoint x: 795, endPoint y: 268, distance: 51.8
click at [795, 268] on div "**********" at bounding box center [891, 311] width 200 height 216
type input "**********"
click at [651, 345] on label "New Field:" at bounding box center [676, 347] width 146 height 25
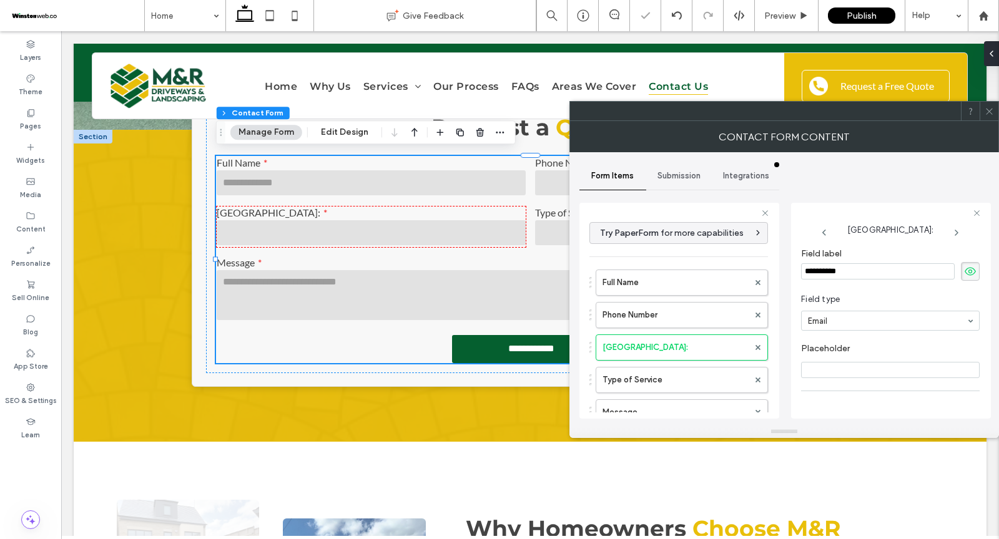
drag, startPoint x: 854, startPoint y: 269, endPoint x: 777, endPoint y: 269, distance: 76.8
click at [777, 269] on div "**********" at bounding box center [679, 309] width 200 height 232
type input "*****"
click at [940, 112] on div at bounding box center [765, 111] width 391 height 19
click at [985, 107] on icon at bounding box center [989, 111] width 9 height 9
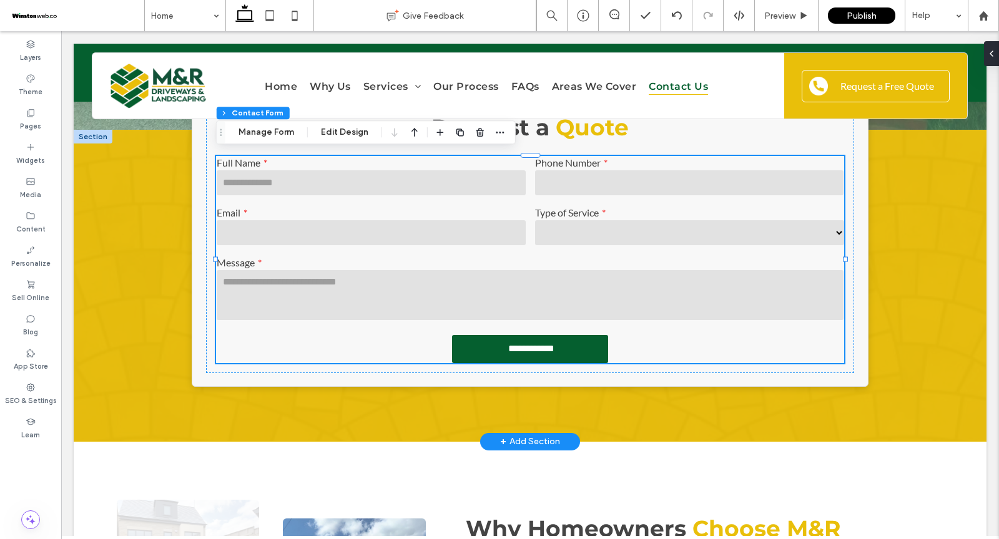
scroll to position [0, 0]
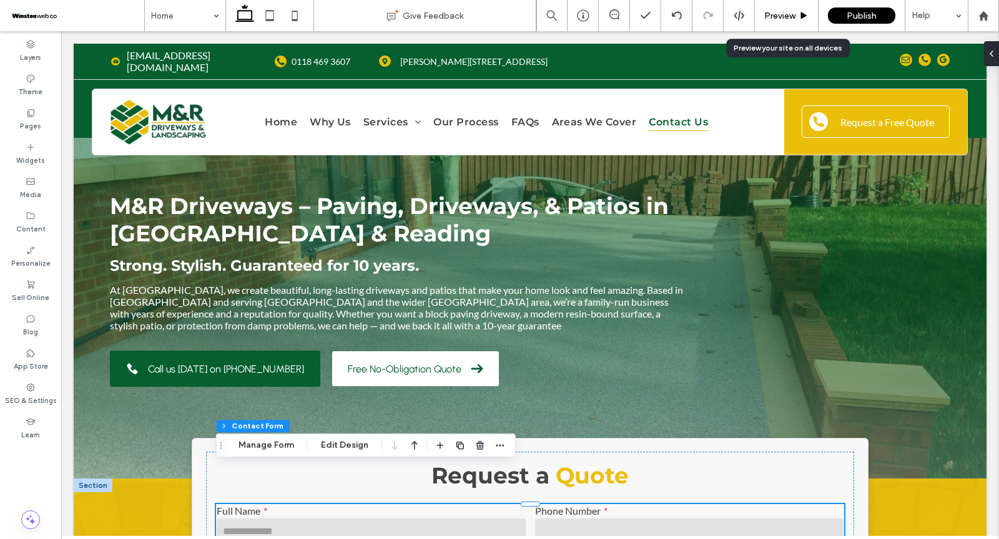
click at [777, 12] on span "Preview" at bounding box center [779, 16] width 31 height 11
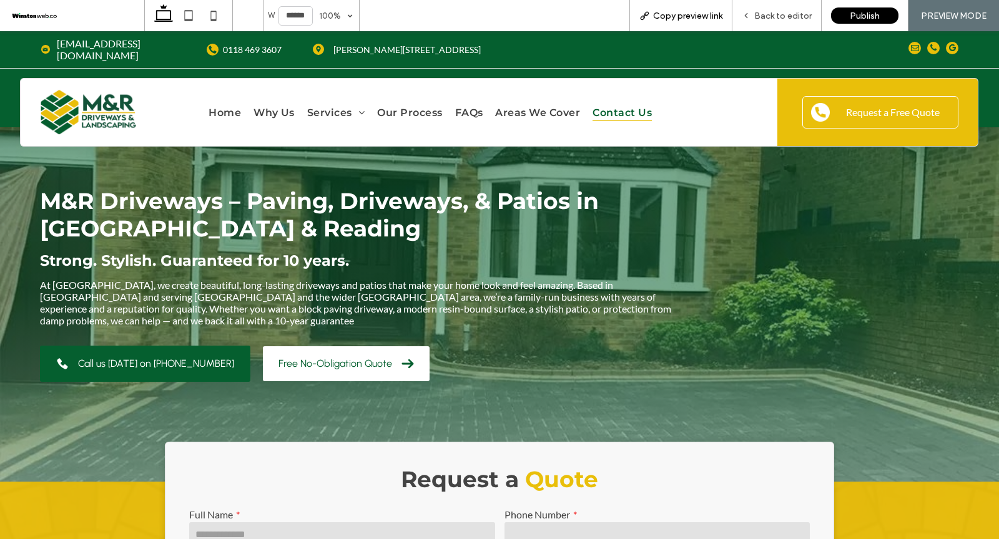
click at [690, 14] on span "Copy preview link" at bounding box center [687, 16] width 69 height 11
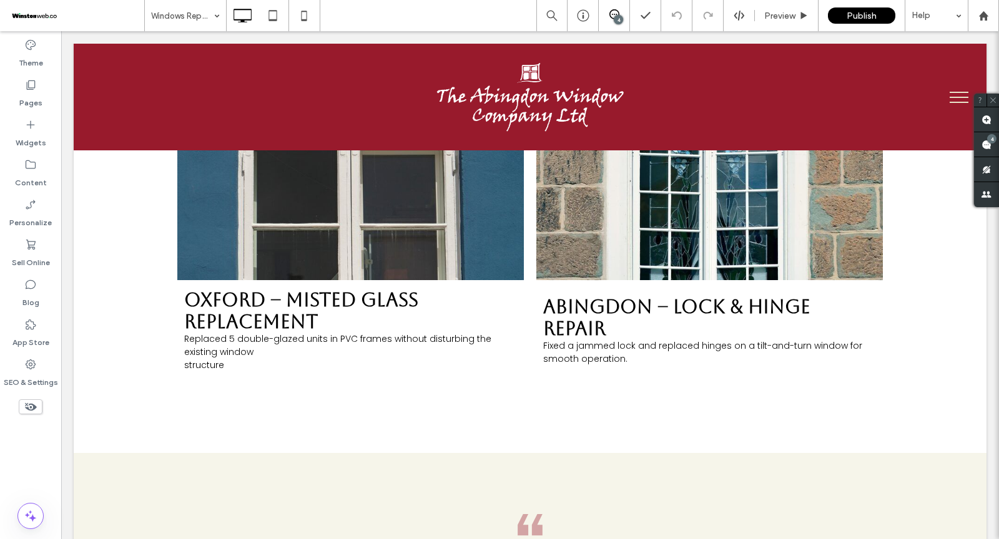
scroll to position [2860, 0]
